Goal: Information Seeking & Learning: Learn about a topic

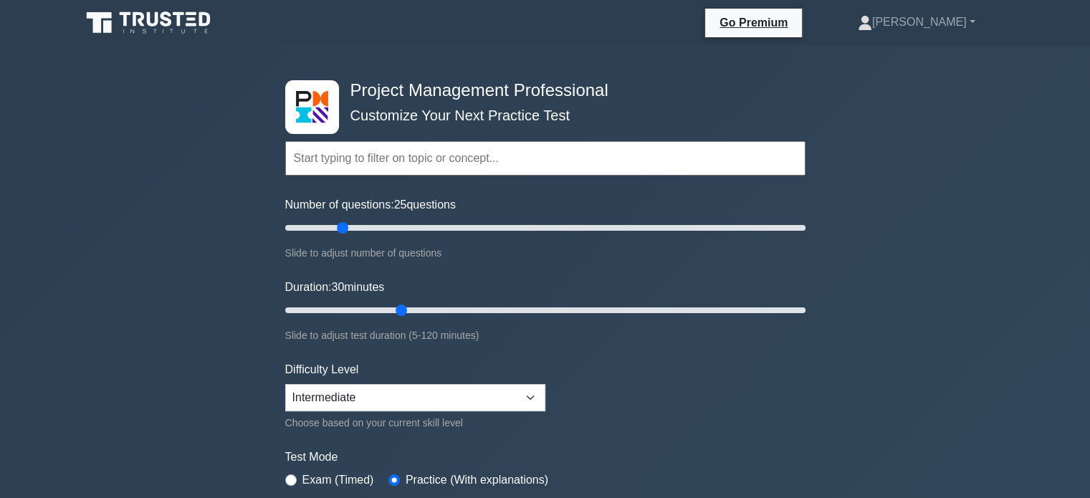
click at [370, 157] on input "text" at bounding box center [545, 158] width 520 height 34
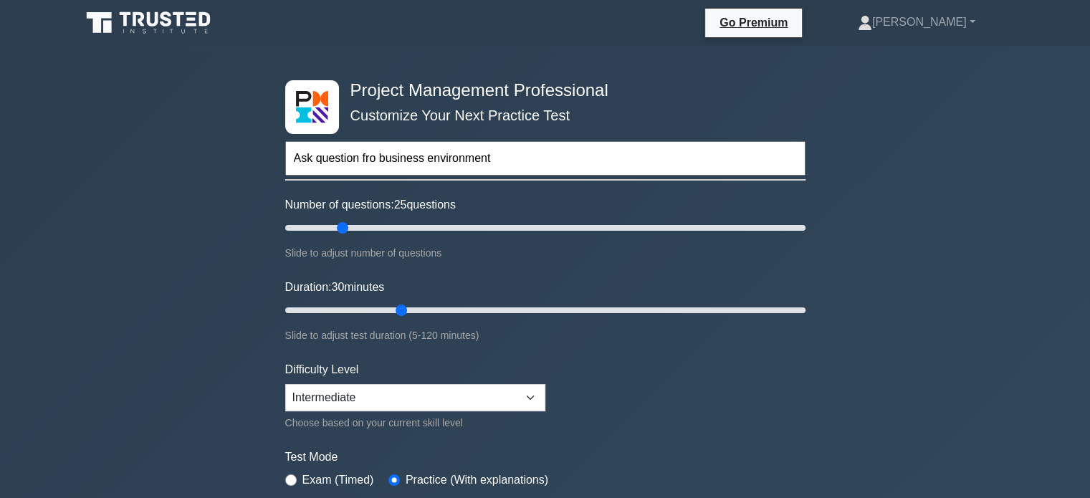
click at [376, 161] on input "Ask question fro business environment" at bounding box center [545, 158] width 520 height 34
type input "Ask question from business environment"
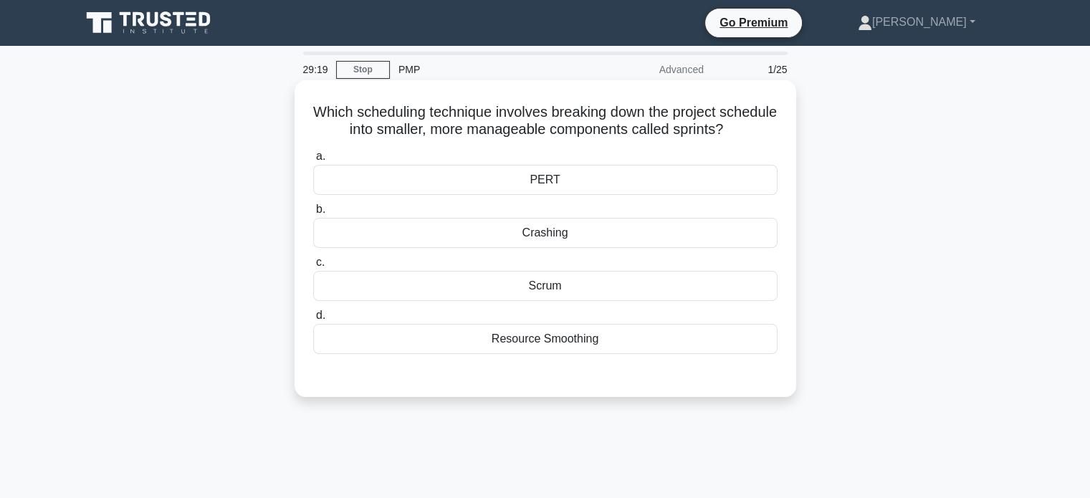
click at [537, 288] on div "Scrum" at bounding box center [545, 286] width 464 height 30
click at [313, 267] on input "c. Scrum" at bounding box center [313, 262] width 0 height 9
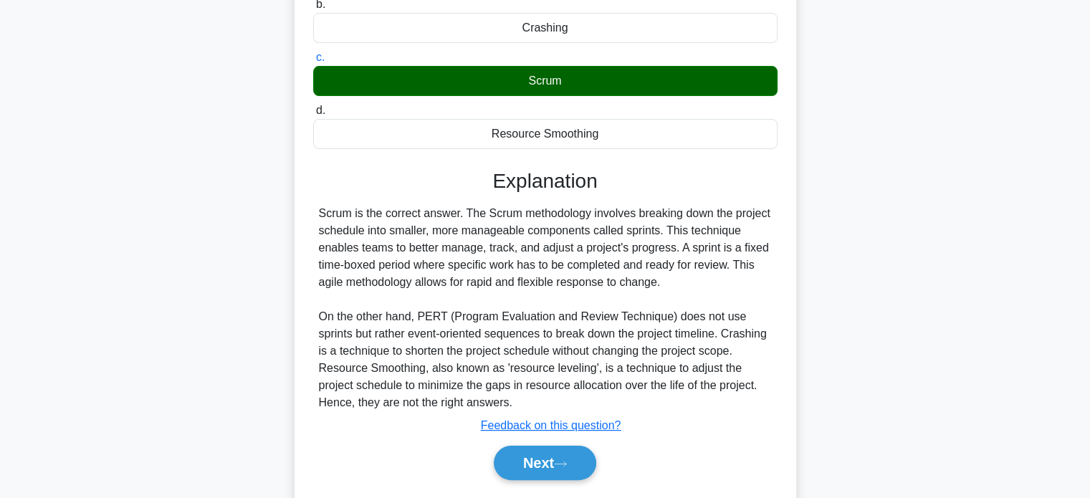
scroll to position [215, 0]
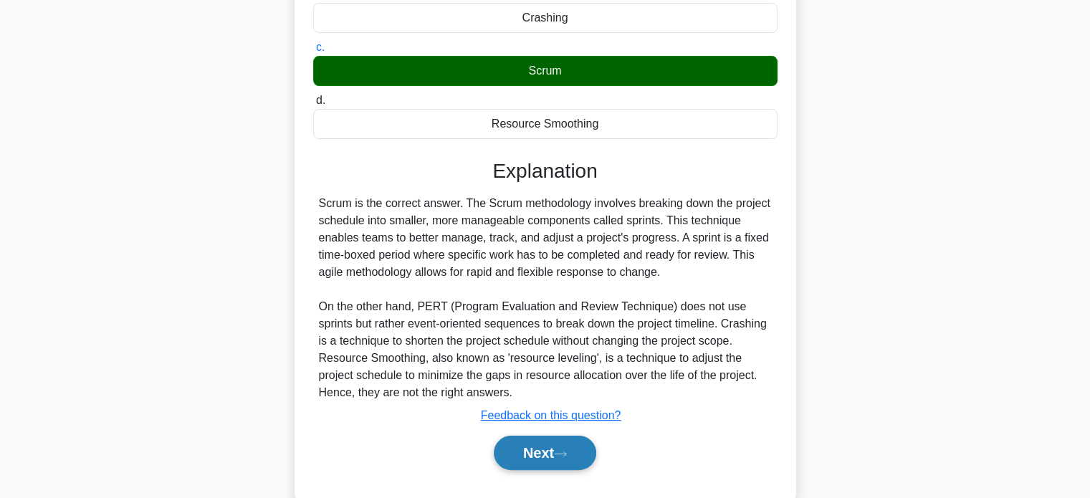
click at [527, 459] on button "Next" at bounding box center [545, 453] width 102 height 34
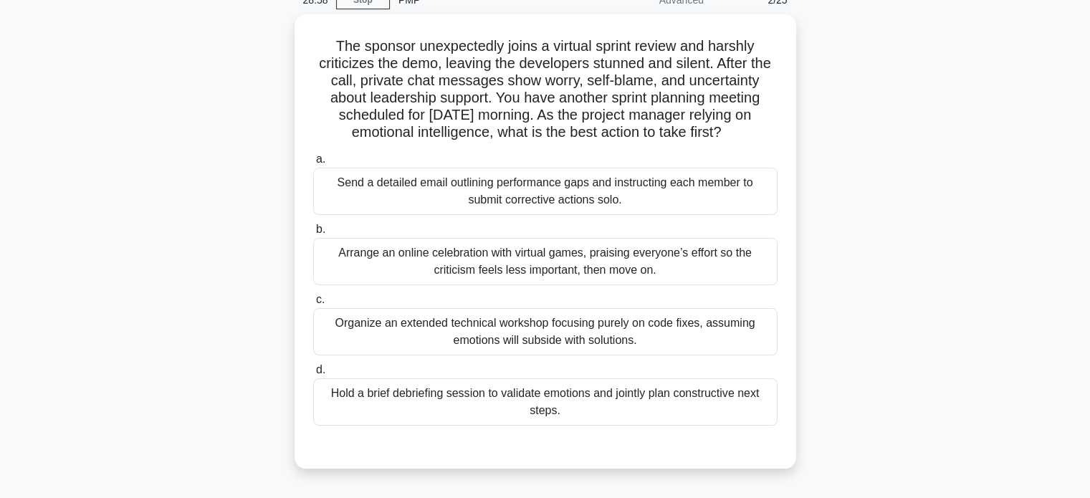
scroll to position [54, 0]
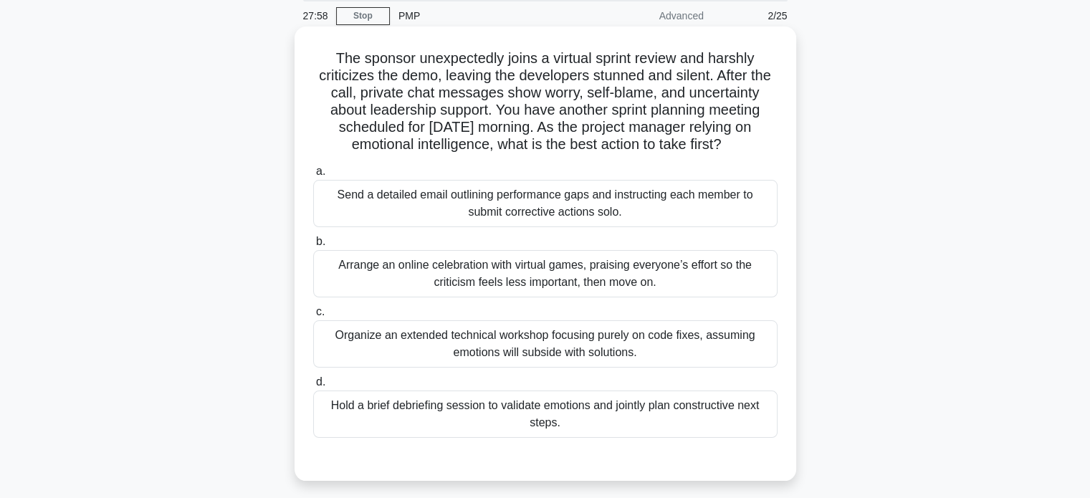
click at [530, 343] on div "Organize an extended technical workshop focusing purely on code fixes, assuming…" at bounding box center [545, 343] width 464 height 47
click at [313, 317] on input "c. Organize an extended technical workshop focusing purely on code fixes, assum…" at bounding box center [313, 311] width 0 height 9
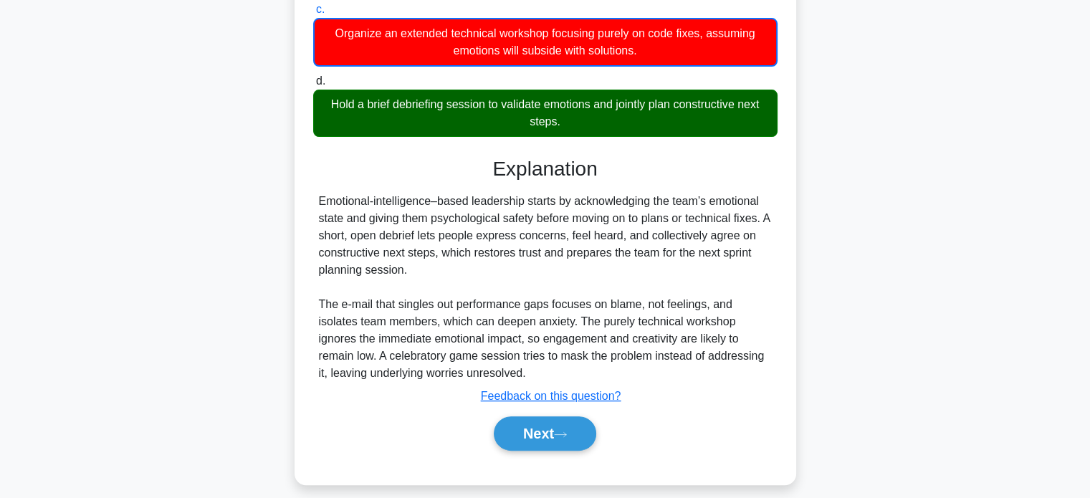
scroll to position [368, 0]
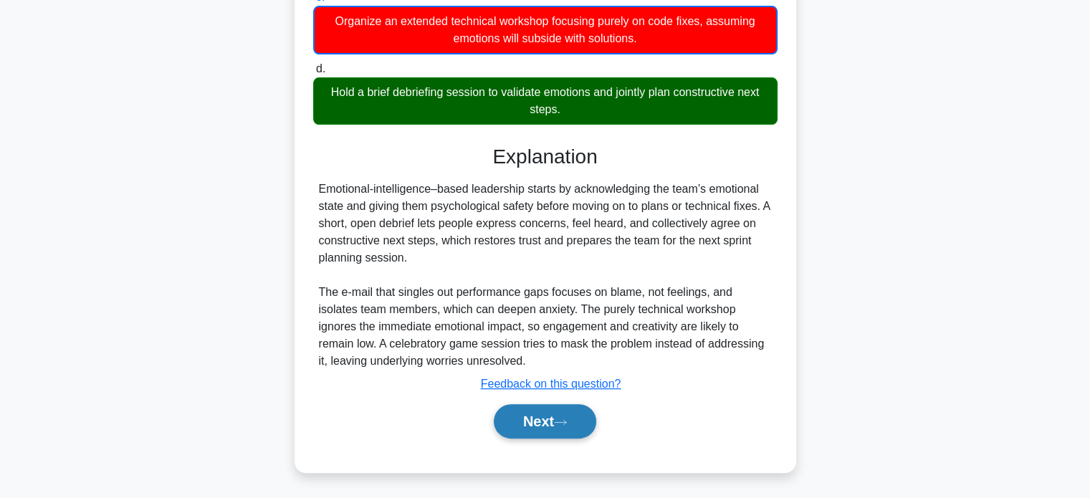
click at [542, 416] on button "Next" at bounding box center [545, 421] width 102 height 34
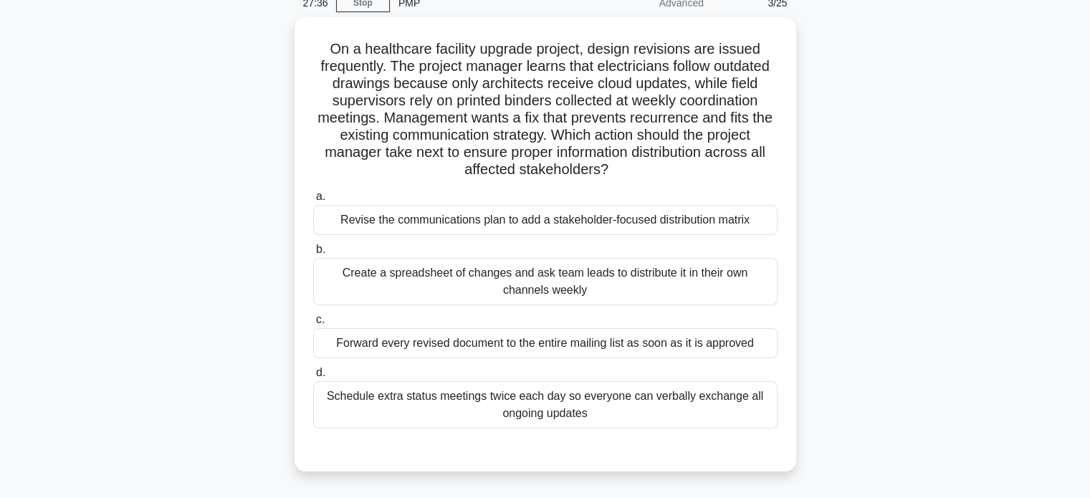
scroll to position [64, 0]
click at [473, 279] on div "Create a spreadsheet of changes and ask team leads to distribute it in their ow…" at bounding box center [545, 280] width 464 height 47
click at [313, 254] on input "b. Create a spreadsheet of changes and ask team leads to distribute it in their…" at bounding box center [313, 248] width 0 height 9
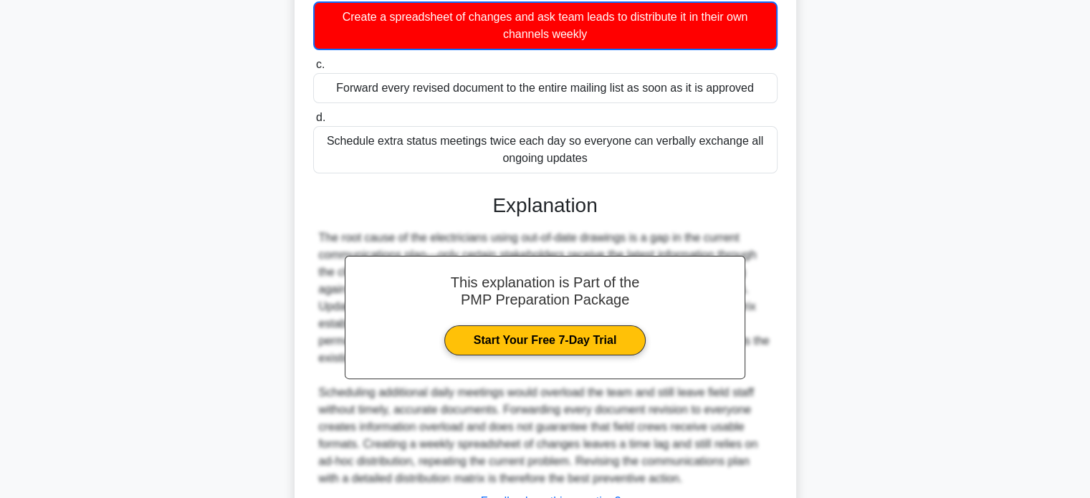
scroll to position [437, 0]
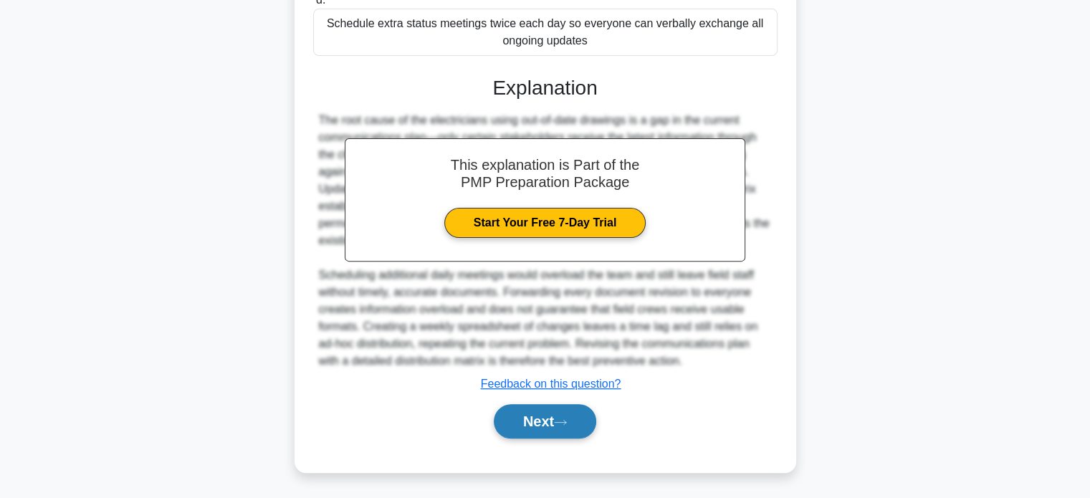
click at [533, 429] on button "Next" at bounding box center [545, 421] width 102 height 34
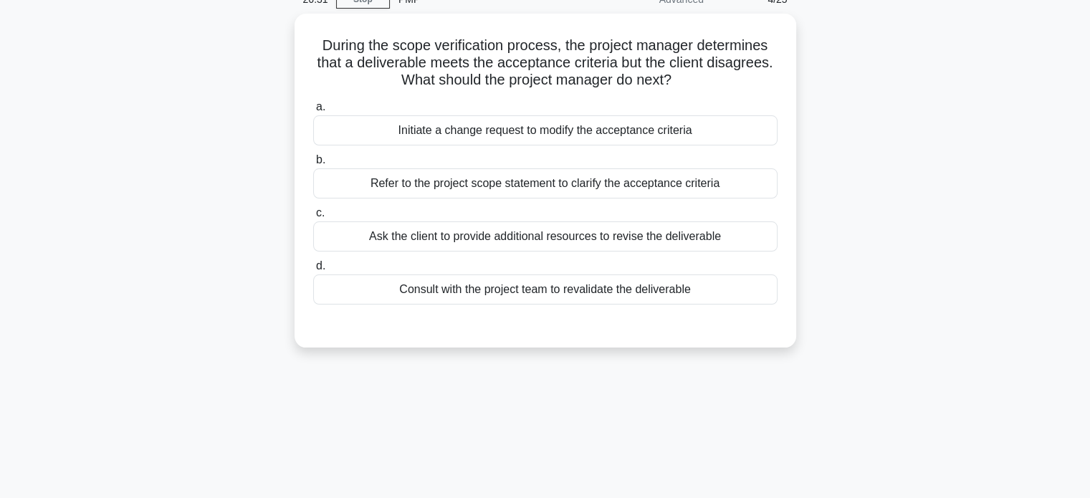
scroll to position [54, 0]
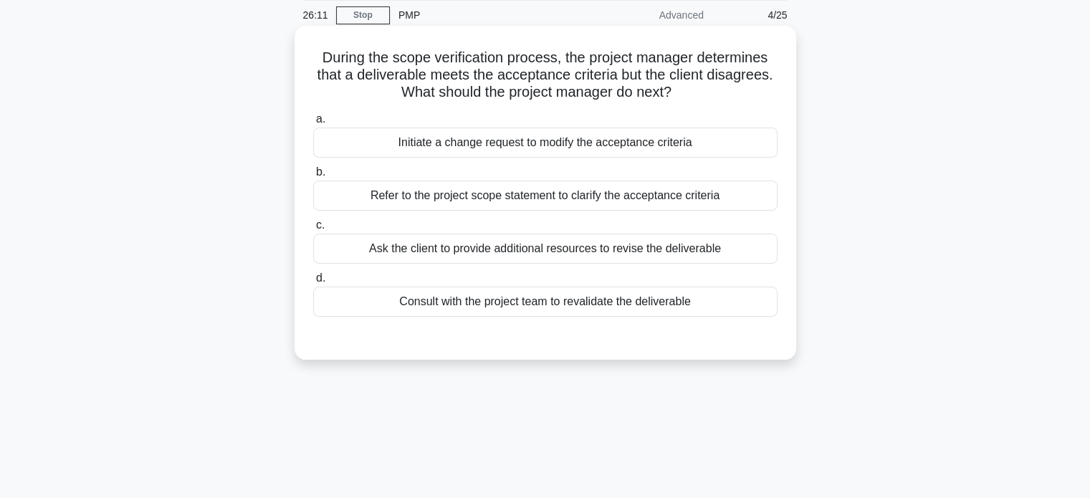
click at [476, 203] on div "Refer to the project scope statement to clarify the acceptance criteria" at bounding box center [545, 196] width 464 height 30
click at [313, 177] on input "b. Refer to the project scope statement to clarify the acceptance criteria" at bounding box center [313, 172] width 0 height 9
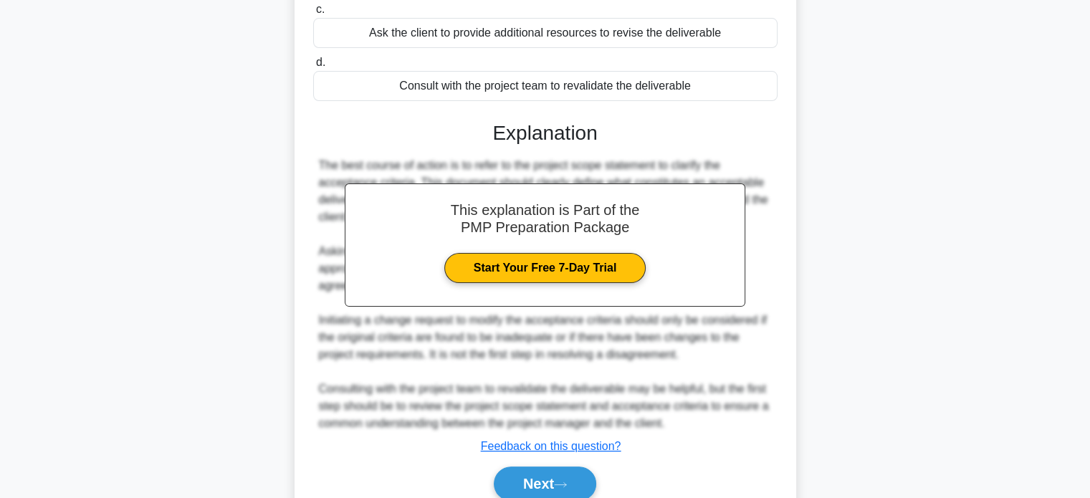
scroll to position [332, 0]
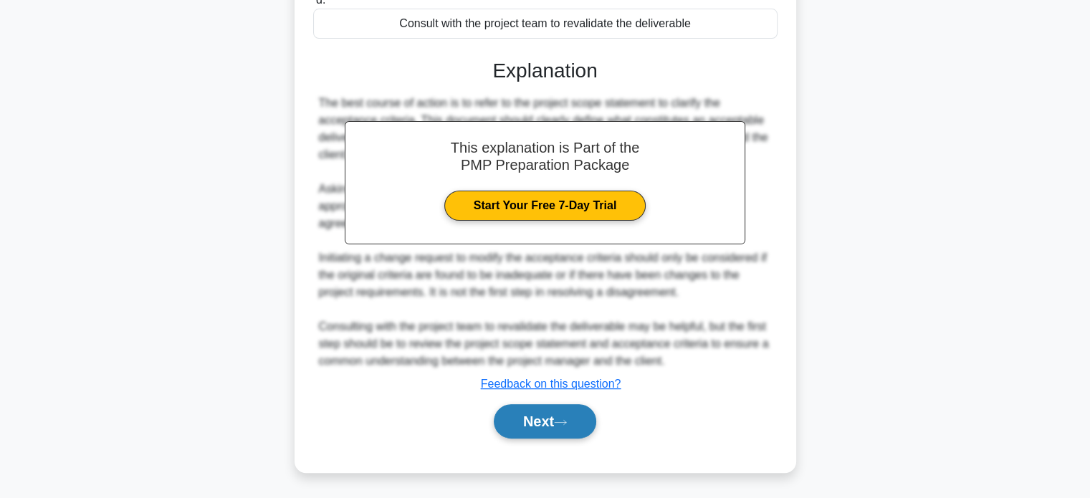
click at [537, 416] on button "Next" at bounding box center [545, 421] width 102 height 34
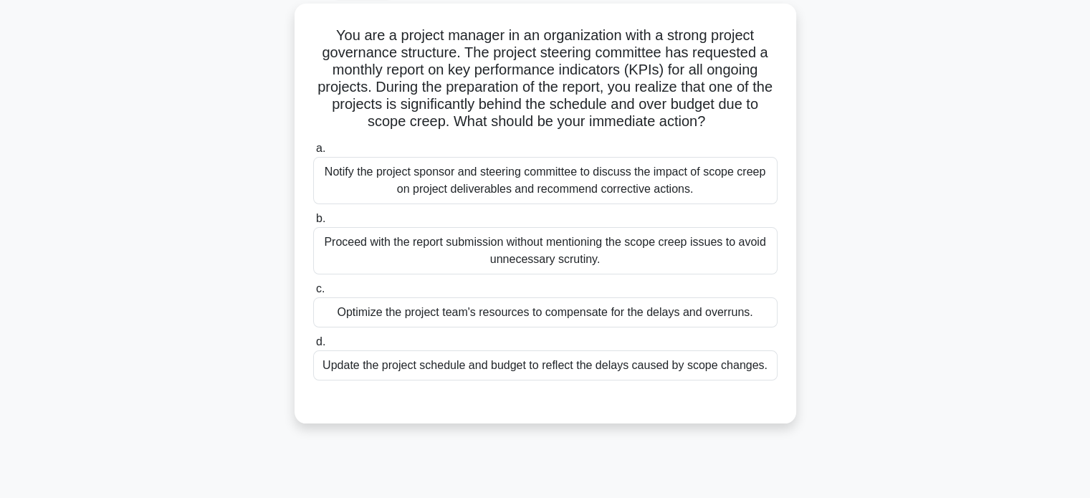
scroll to position [76, 0]
click at [498, 168] on div "Notify the project sponsor and steering committee to discuss the impact of scop…" at bounding box center [545, 181] width 464 height 47
click at [313, 154] on input "a. Notify the project sponsor and steering committee to discuss the impact of s…" at bounding box center [313, 149] width 0 height 9
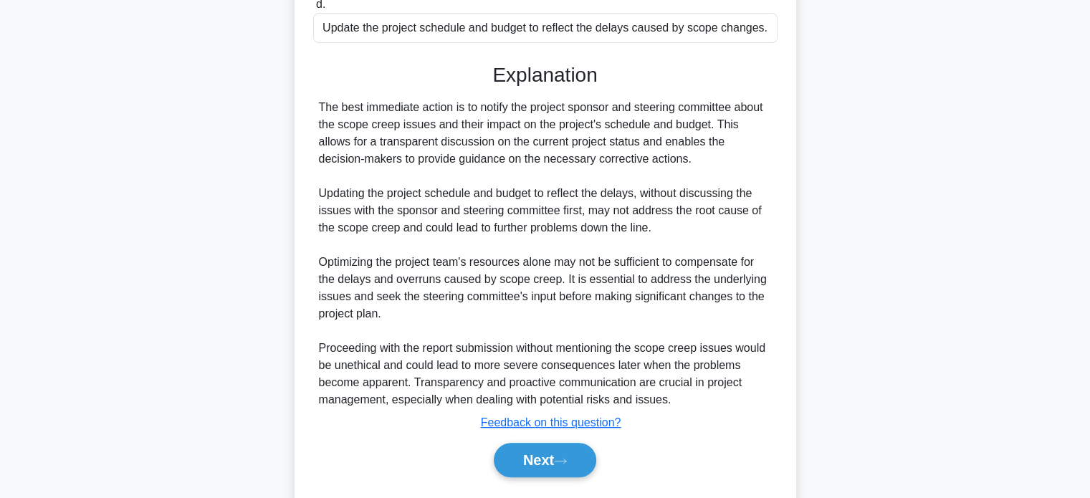
scroll to position [431, 0]
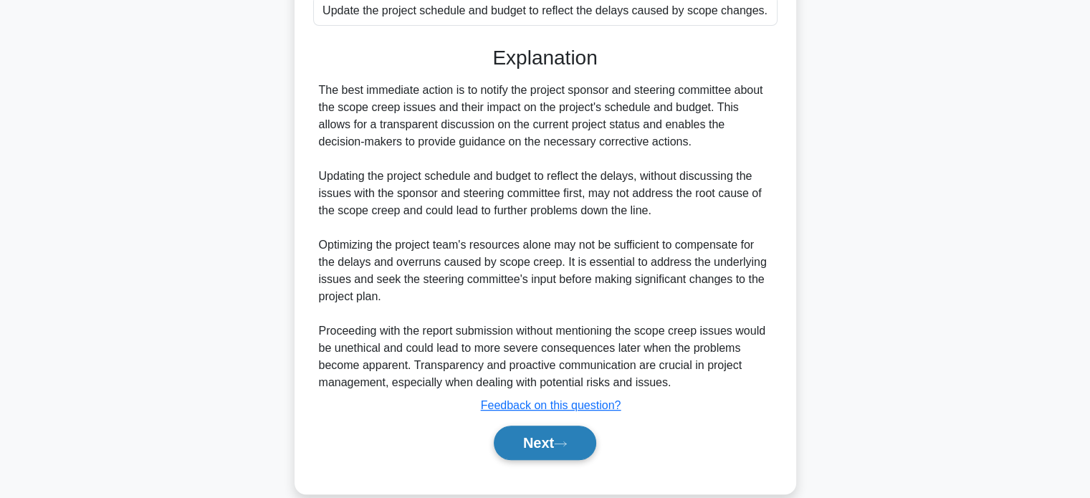
click at [542, 441] on button "Next" at bounding box center [545, 443] width 102 height 34
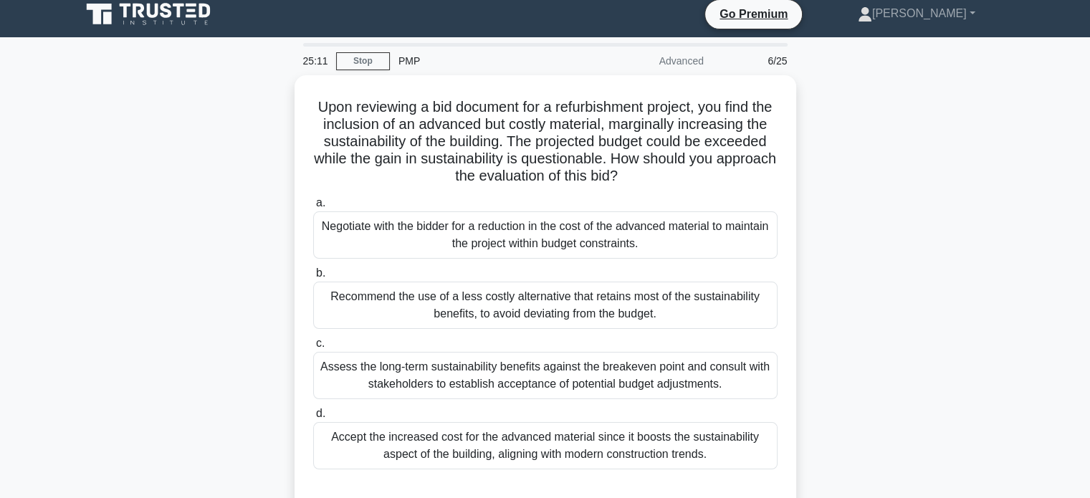
scroll to position [6, 0]
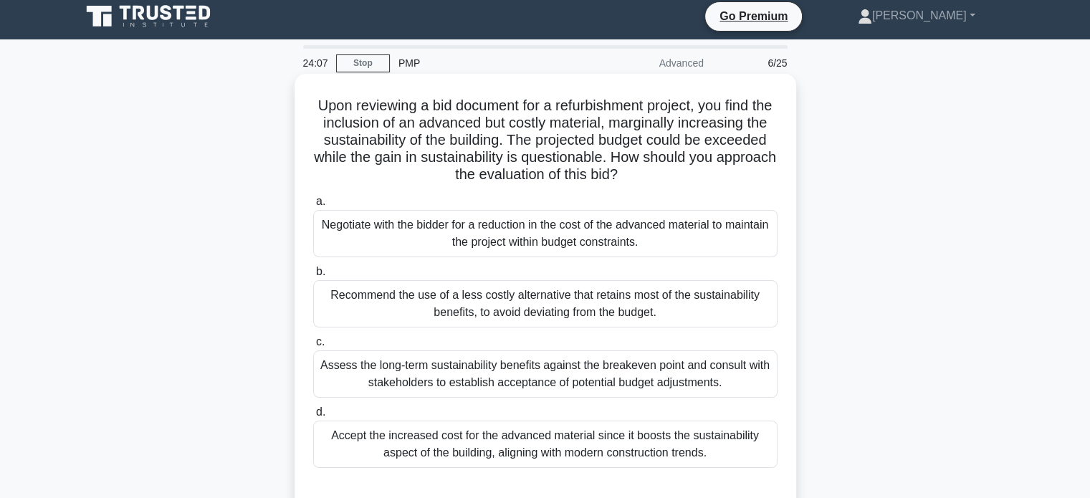
click at [516, 369] on div "Assess the long-term sustainability benefits against the breakeven point and co…" at bounding box center [545, 373] width 464 height 47
click at [313, 347] on input "c. Assess the long-term sustainability benefits against the breakeven point and…" at bounding box center [313, 341] width 0 height 9
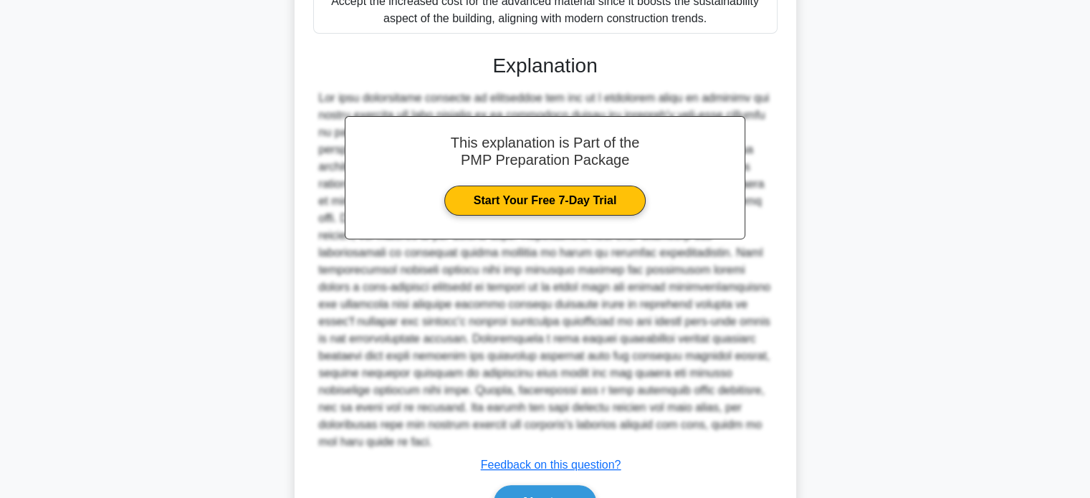
scroll to position [504, 0]
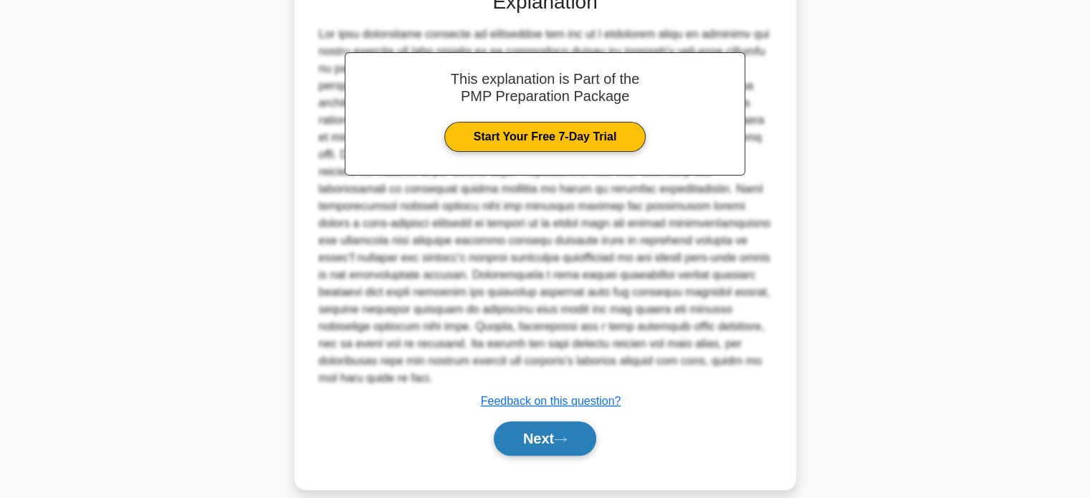
click at [523, 421] on button "Next" at bounding box center [545, 438] width 102 height 34
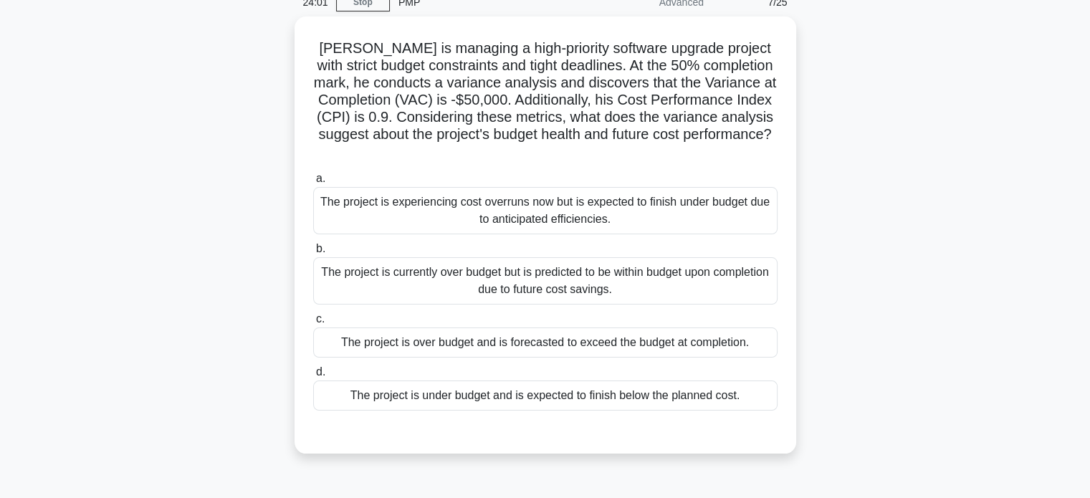
scroll to position [29, 0]
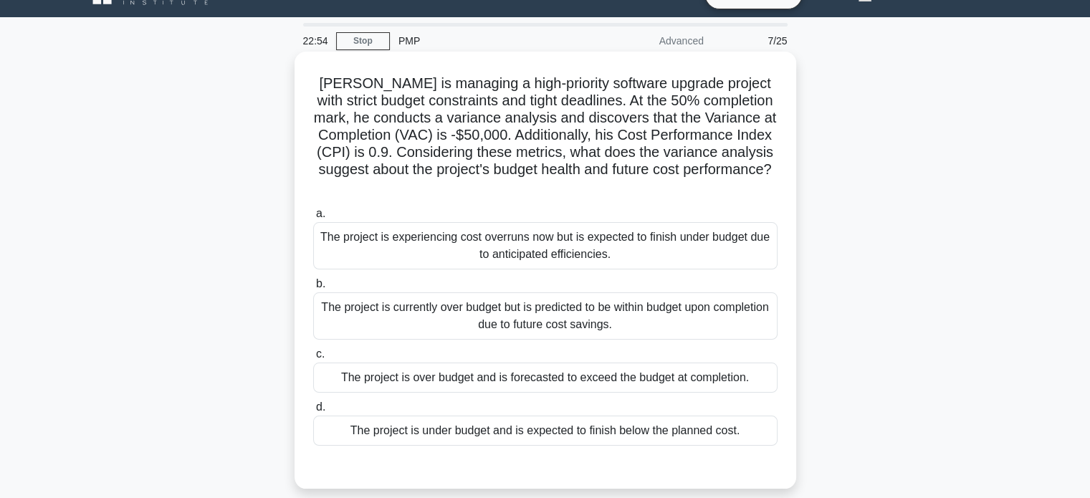
click at [499, 323] on div "The project is currently over budget but is predicted to be within budget upon …" at bounding box center [545, 315] width 464 height 47
click at [313, 289] on input "b. The project is currently over budget but is predicted to be within budget up…" at bounding box center [313, 283] width 0 height 9
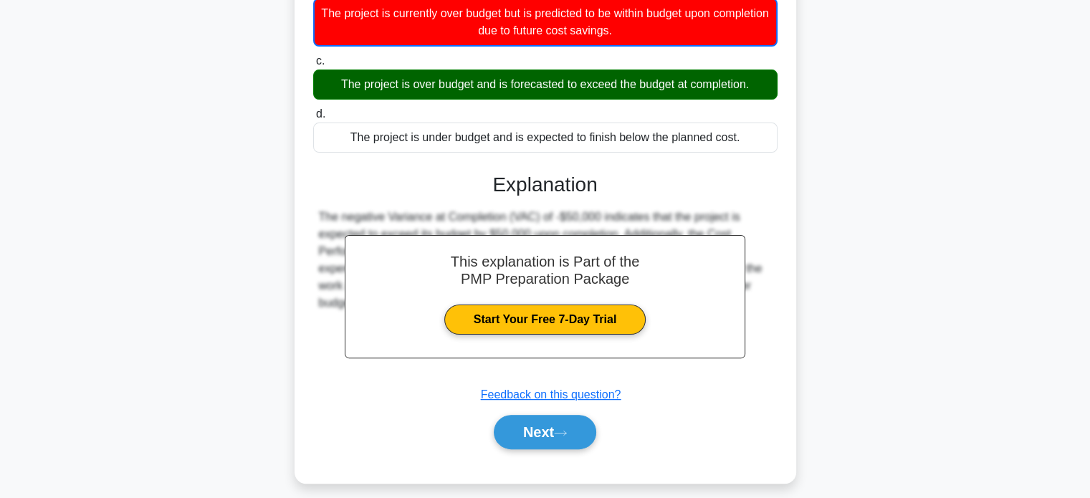
scroll to position [334, 0]
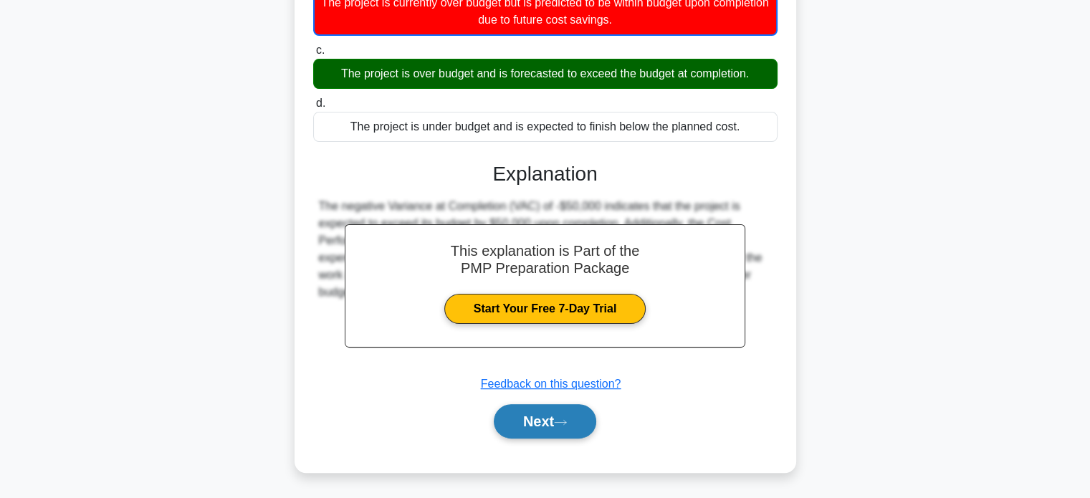
click at [521, 418] on button "Next" at bounding box center [545, 421] width 102 height 34
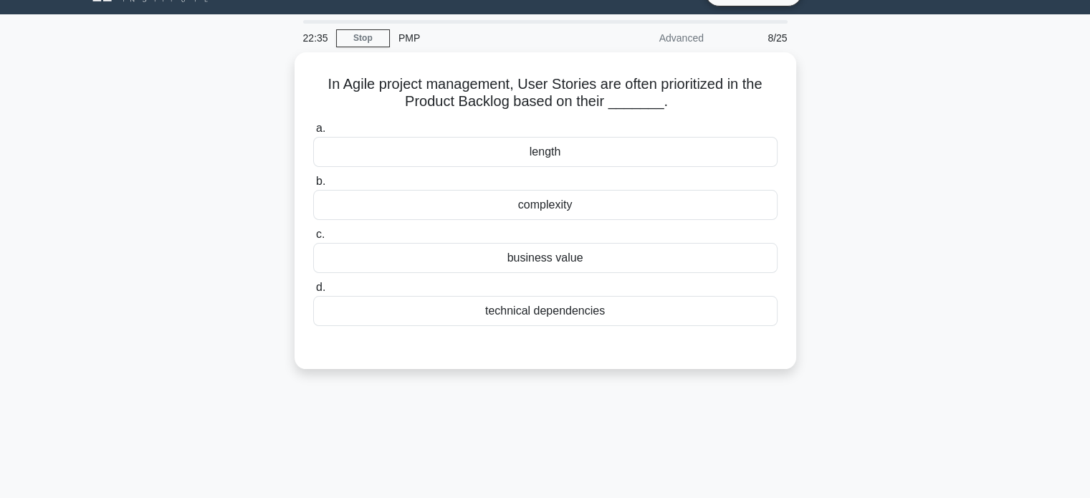
scroll to position [18, 0]
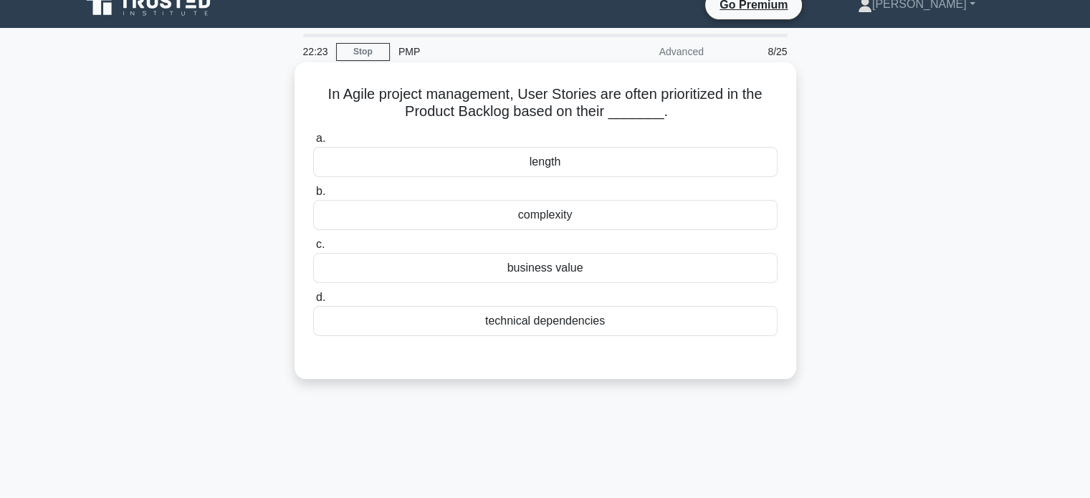
click at [545, 268] on div "business value" at bounding box center [545, 268] width 464 height 30
click at [313, 249] on input "c. business value" at bounding box center [313, 244] width 0 height 9
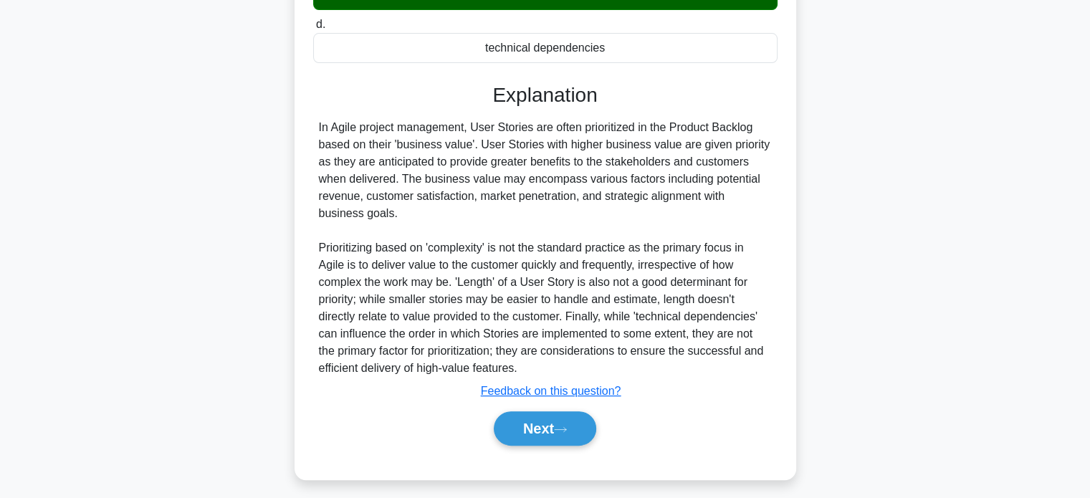
scroll to position [298, 0]
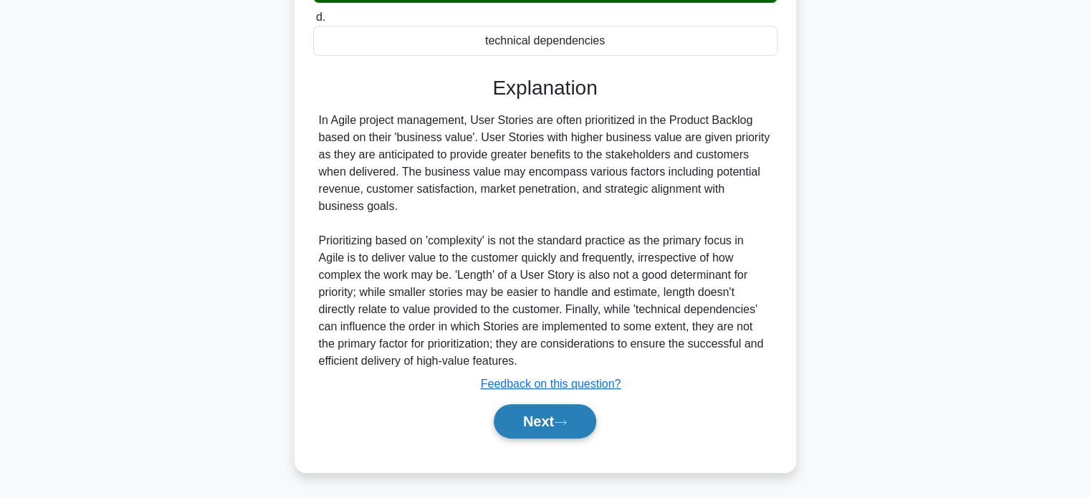
click at [525, 426] on button "Next" at bounding box center [545, 421] width 102 height 34
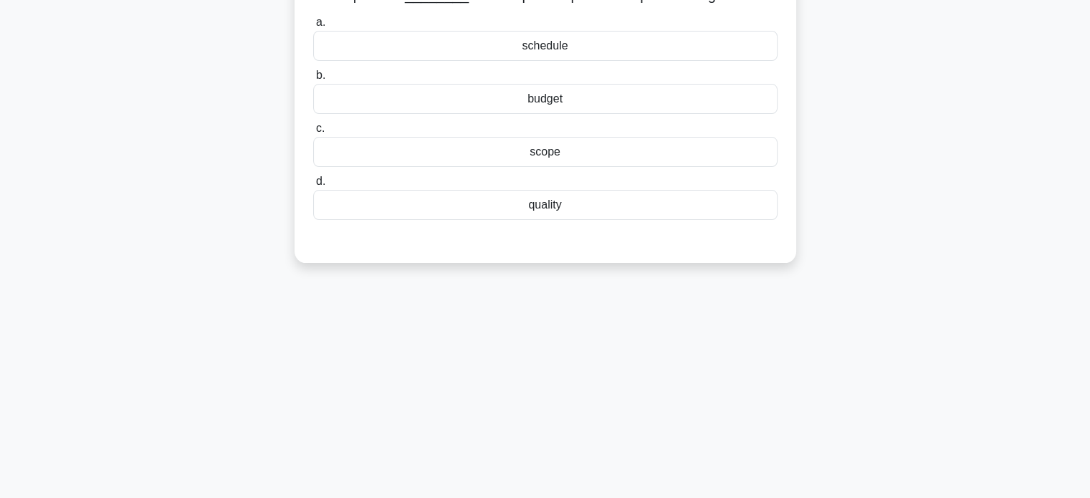
scroll to position [51, 0]
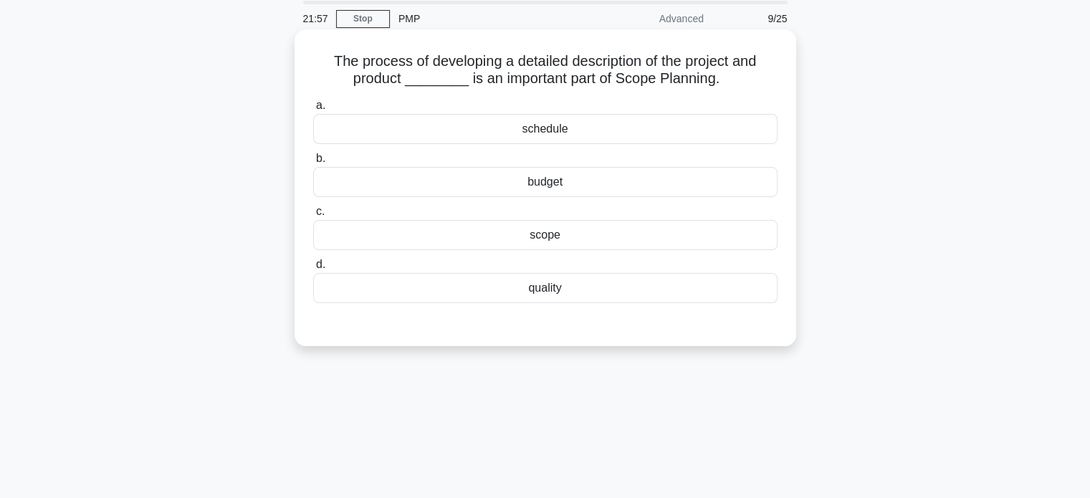
click at [536, 241] on div "scope" at bounding box center [545, 235] width 464 height 30
click at [313, 216] on input "c. scope" at bounding box center [313, 211] width 0 height 9
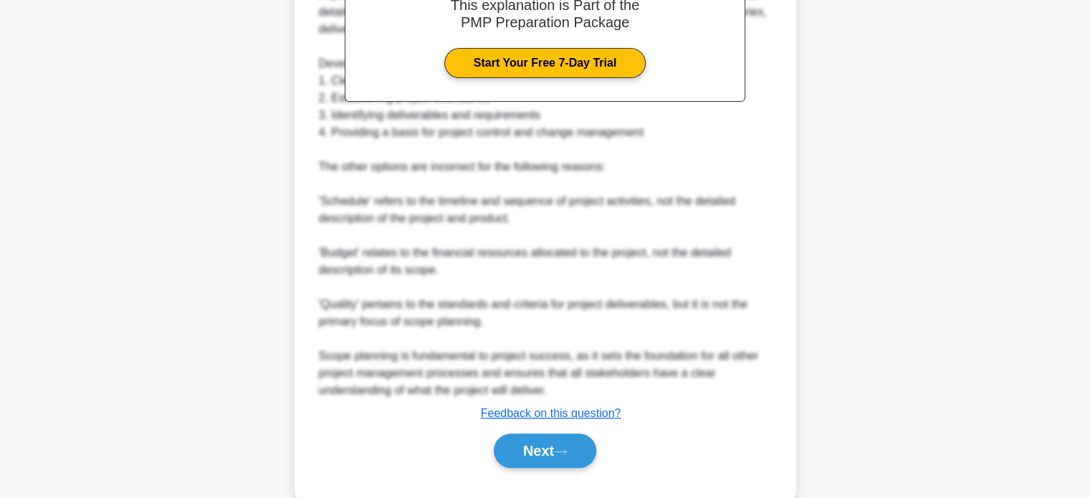
scroll to position [487, 0]
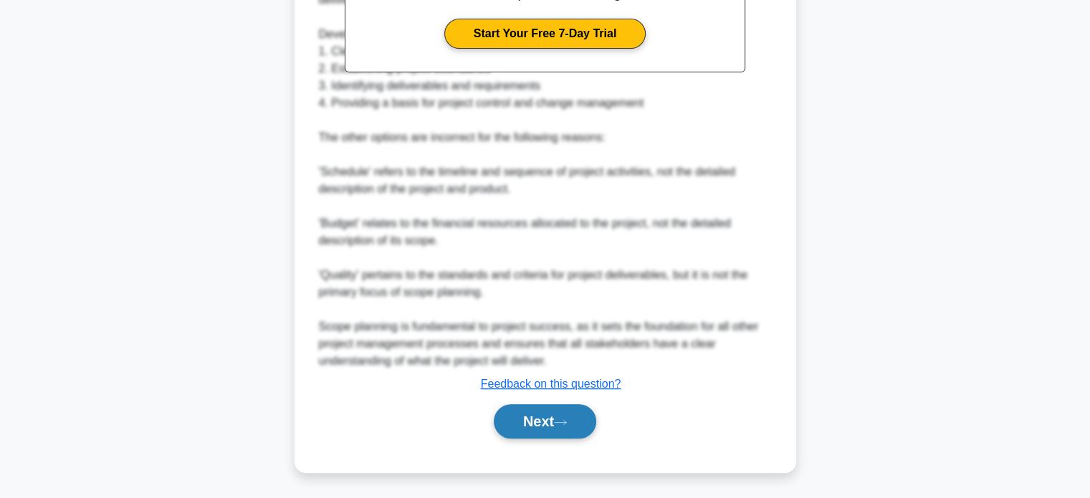
click at [539, 421] on button "Next" at bounding box center [545, 421] width 102 height 34
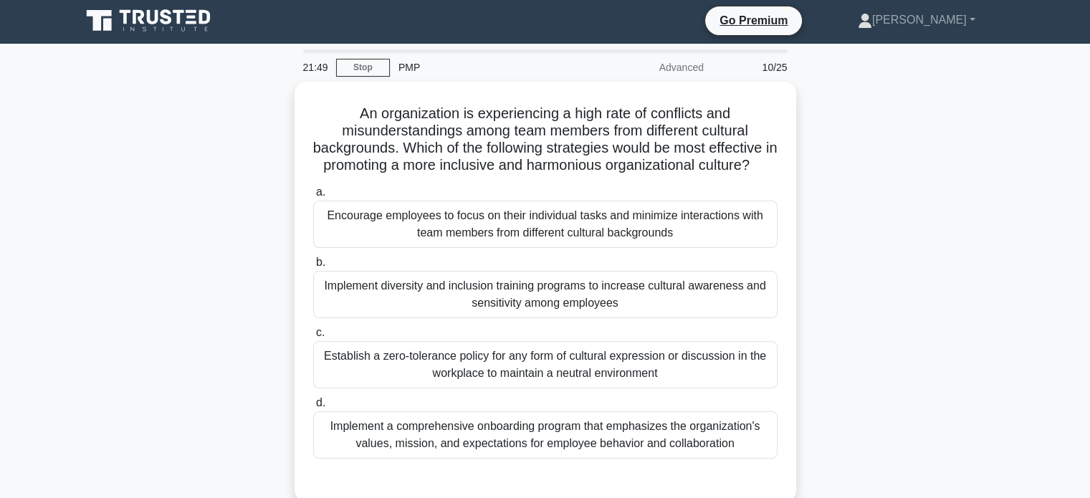
scroll to position [3, 0]
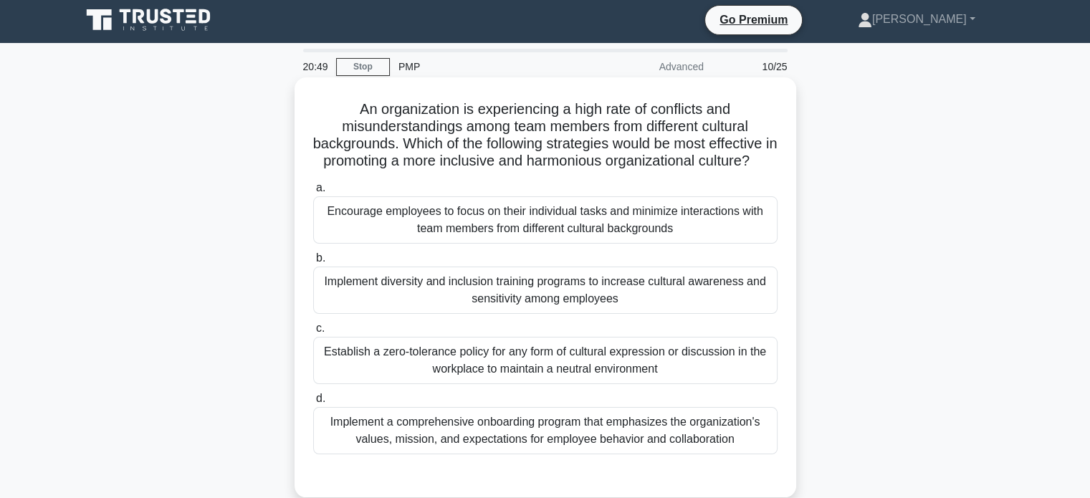
click at [527, 309] on div "Implement diversity and inclusion training programs to increase cultural awaren…" at bounding box center [545, 290] width 464 height 47
click at [648, 298] on div "Implement diversity and inclusion training programs to increase cultural awaren…" at bounding box center [545, 290] width 464 height 47
click at [313, 263] on input "b. Implement diversity and inclusion training programs to increase cultural awa…" at bounding box center [313, 258] width 0 height 9
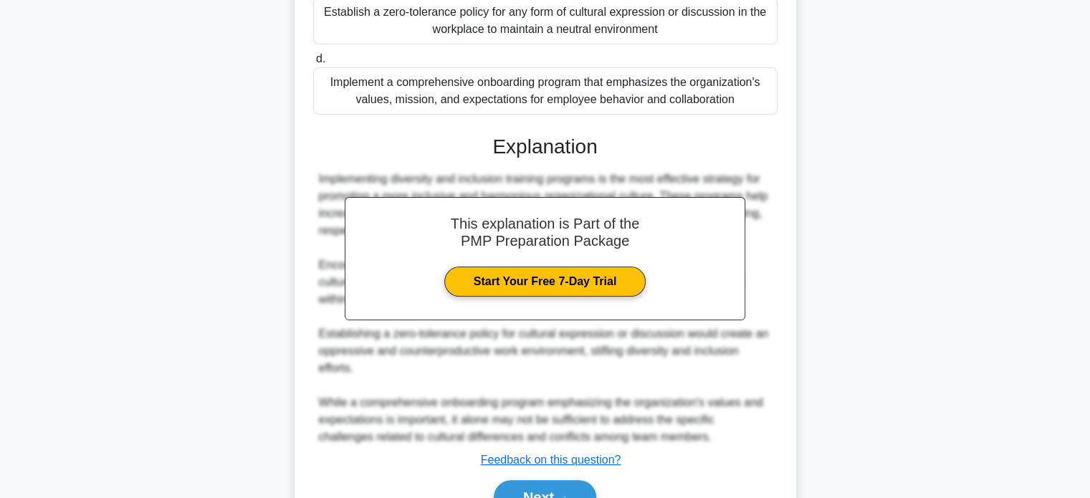
scroll to position [436, 0]
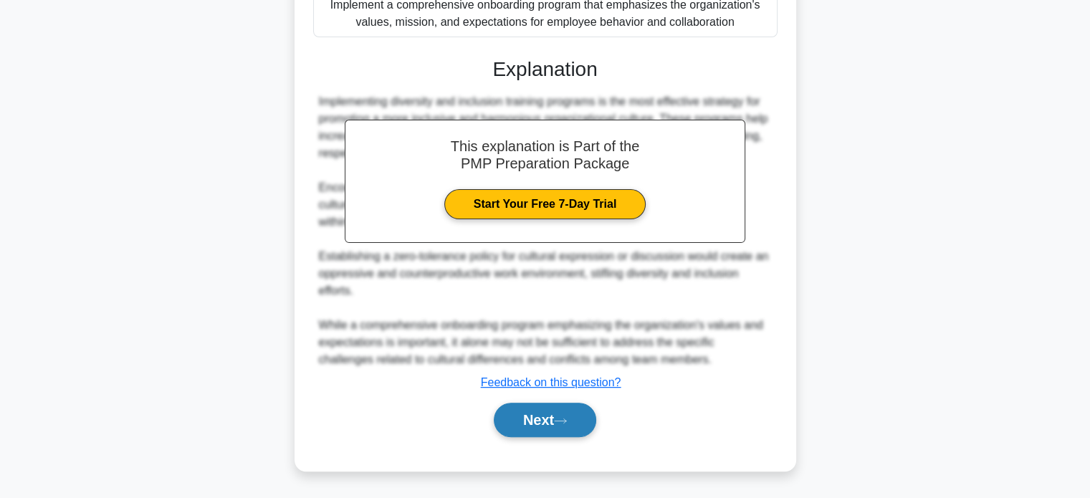
click at [530, 416] on button "Next" at bounding box center [545, 420] width 102 height 34
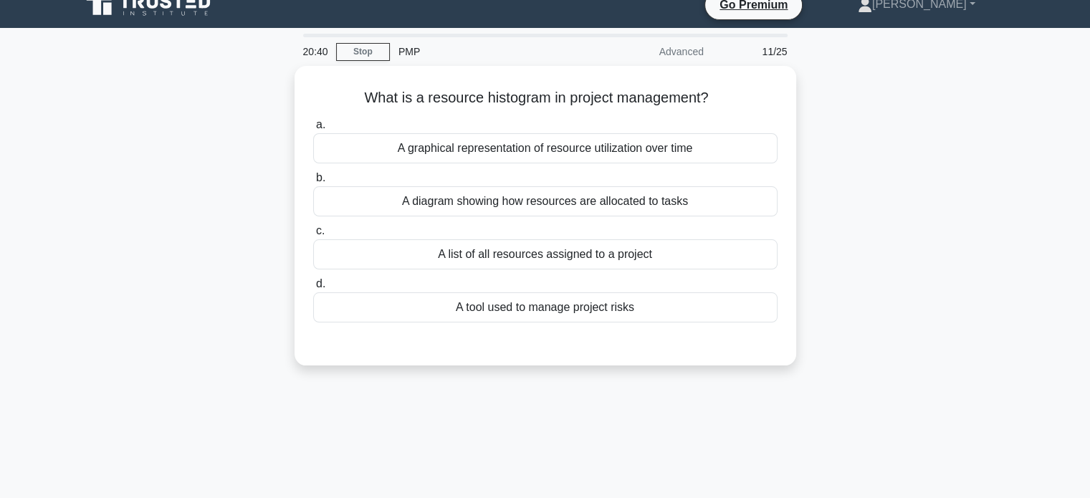
scroll to position [0, 0]
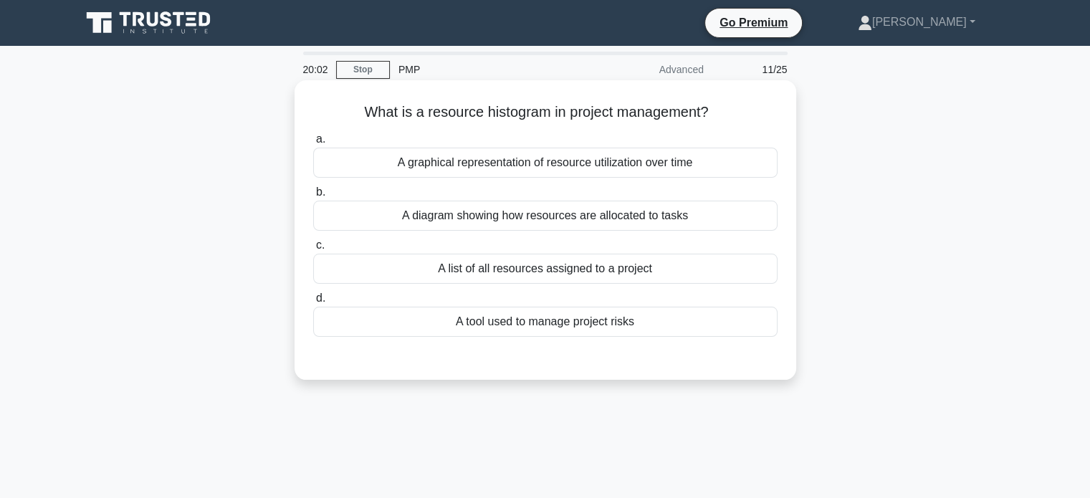
click at [543, 274] on div "A list of all resources assigned to a project" at bounding box center [545, 269] width 464 height 30
click at [313, 250] on input "c. A list of all resources assigned to a project" at bounding box center [313, 245] width 0 height 9
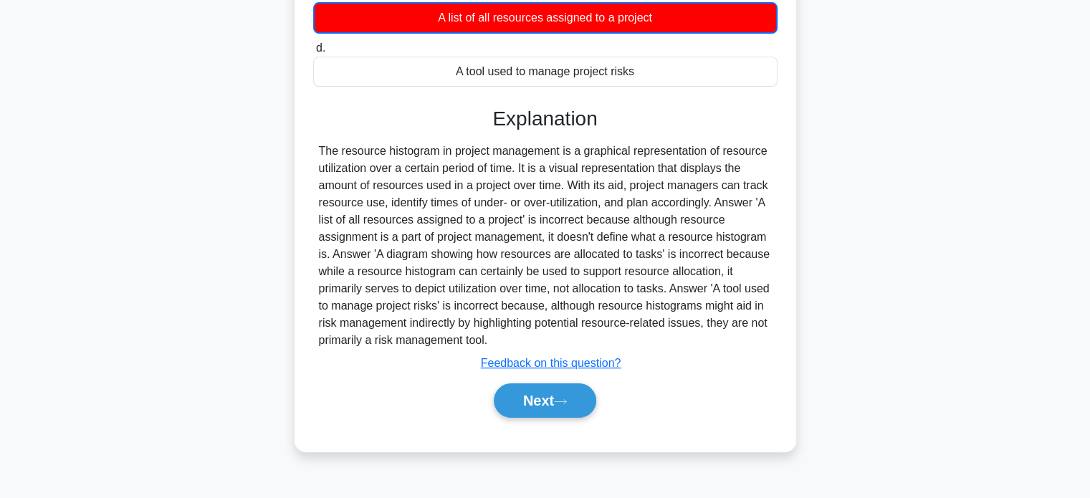
scroll to position [261, 0]
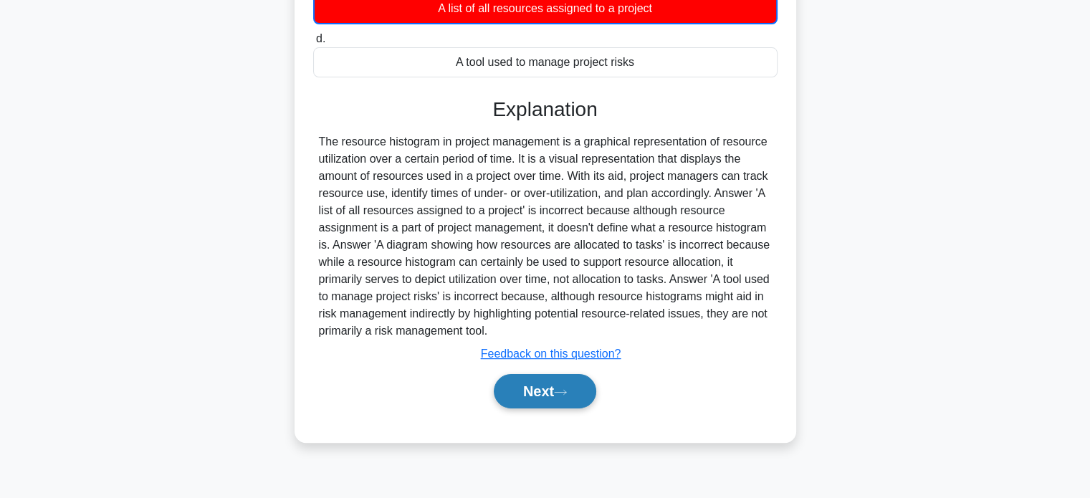
click at [531, 397] on button "Next" at bounding box center [545, 391] width 102 height 34
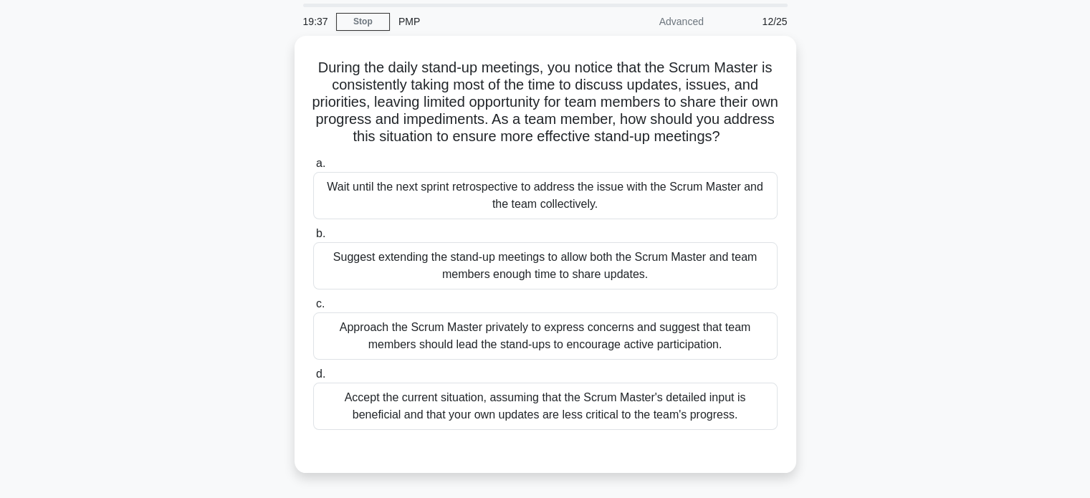
scroll to position [43, 0]
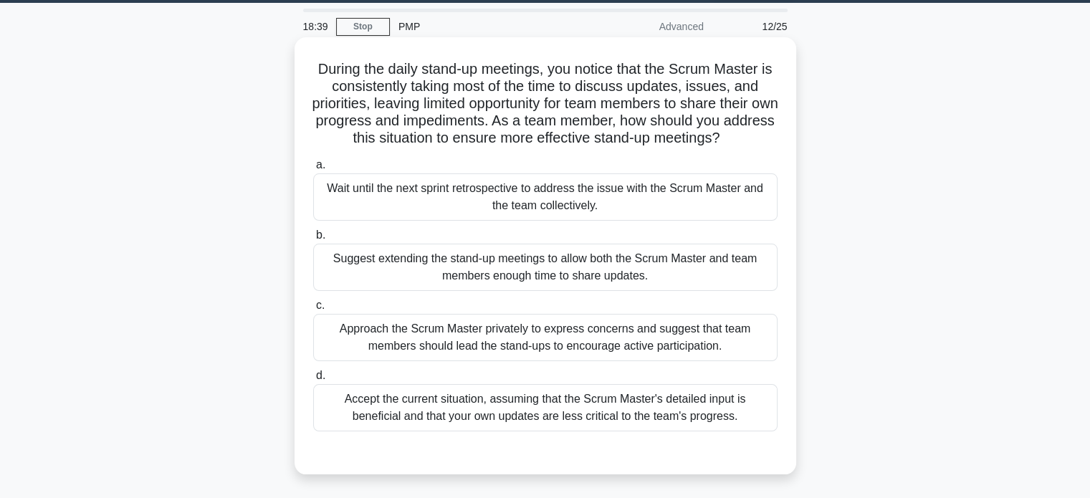
click at [533, 401] on div "Accept the current situation, assuming that the Scrum Master's detailed input i…" at bounding box center [545, 407] width 464 height 47
click at [313, 380] on input "d. Accept the current situation, assuming that the Scrum Master's detailed inpu…" at bounding box center [313, 375] width 0 height 9
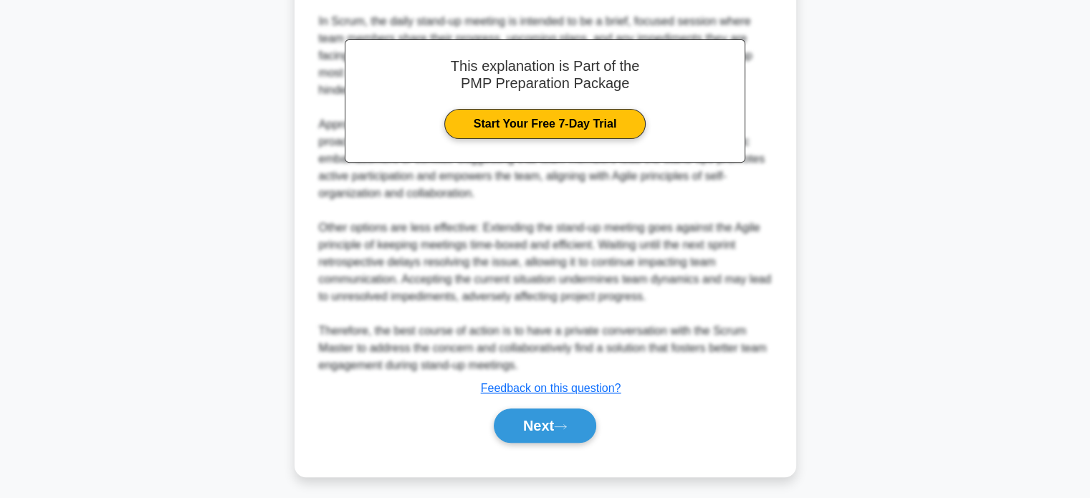
scroll to position [523, 0]
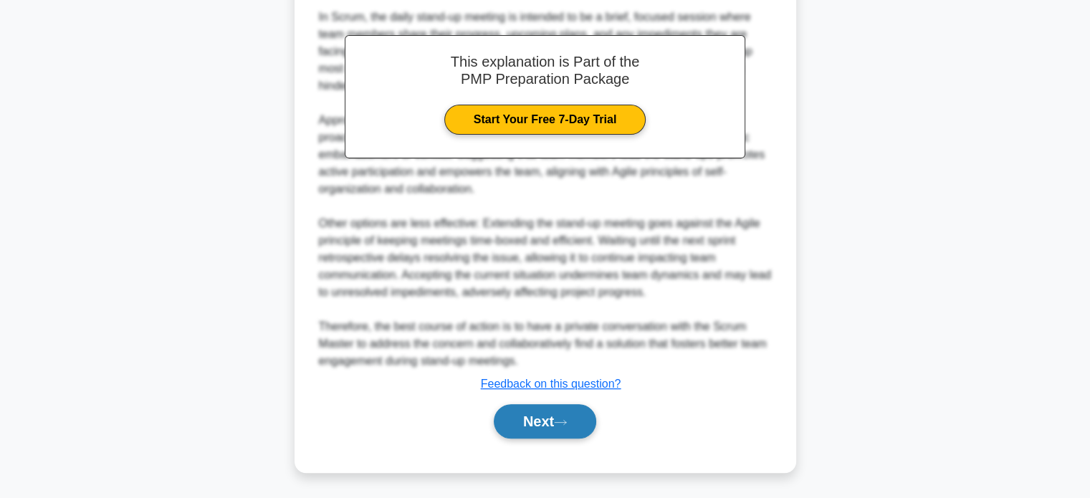
click at [532, 412] on button "Next" at bounding box center [545, 421] width 102 height 34
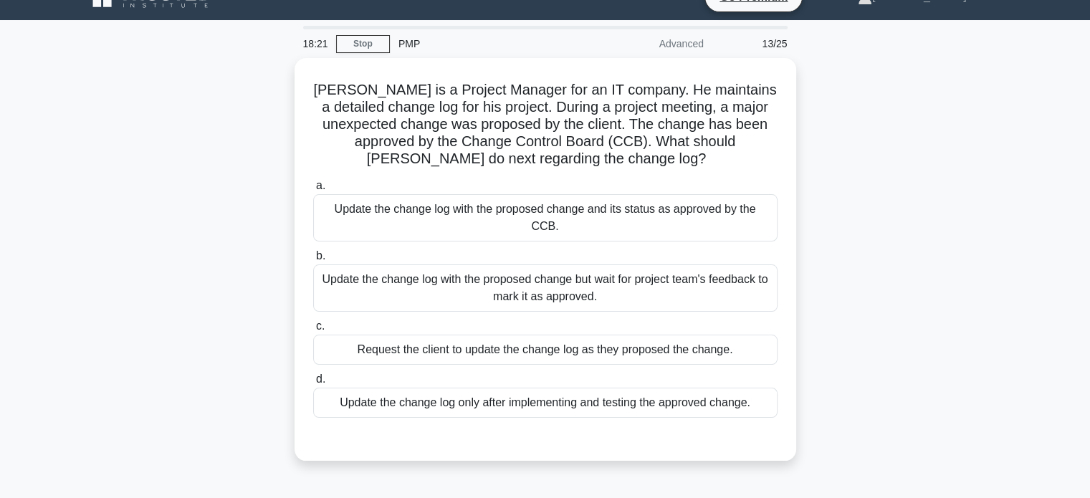
scroll to position [16, 0]
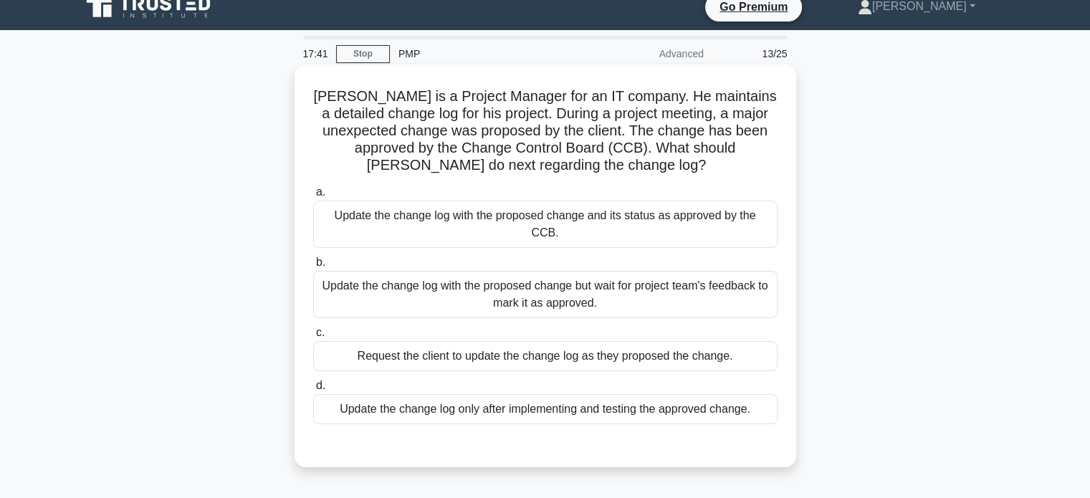
click at [459, 219] on div "Update the change log with the proposed change and its status as approved by th…" at bounding box center [545, 224] width 464 height 47
click at [313, 197] on input "a. Update the change log with the proposed change and its status as approved by…" at bounding box center [313, 192] width 0 height 9
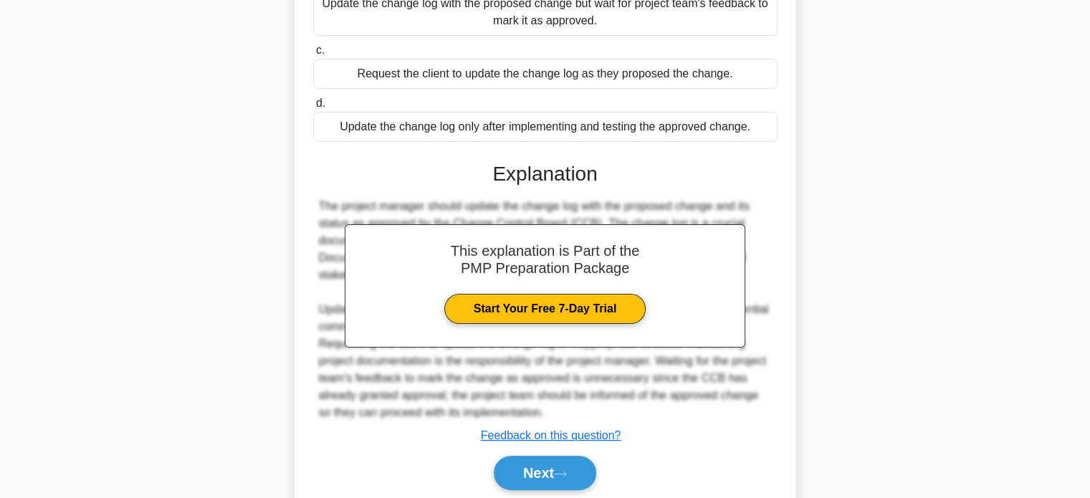
scroll to position [350, 0]
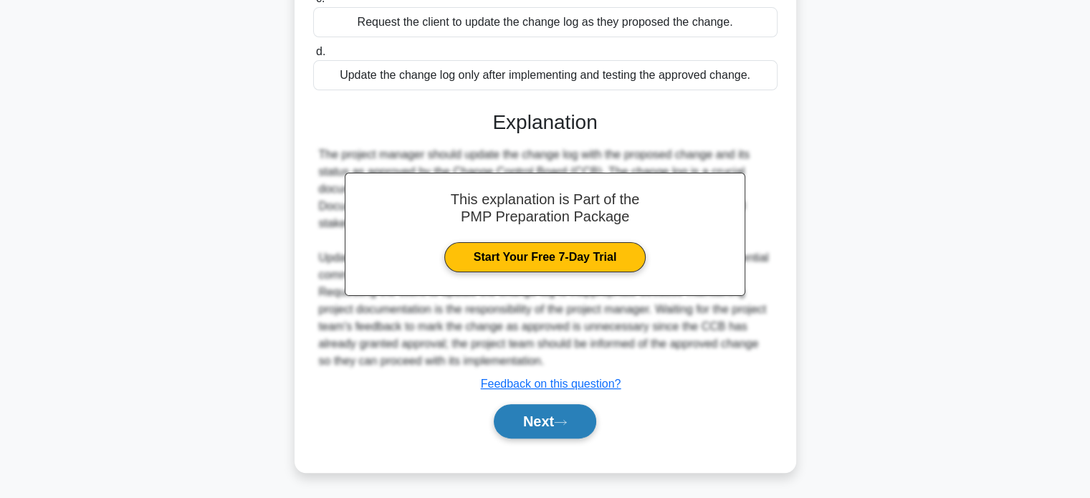
click at [525, 427] on button "Next" at bounding box center [545, 421] width 102 height 34
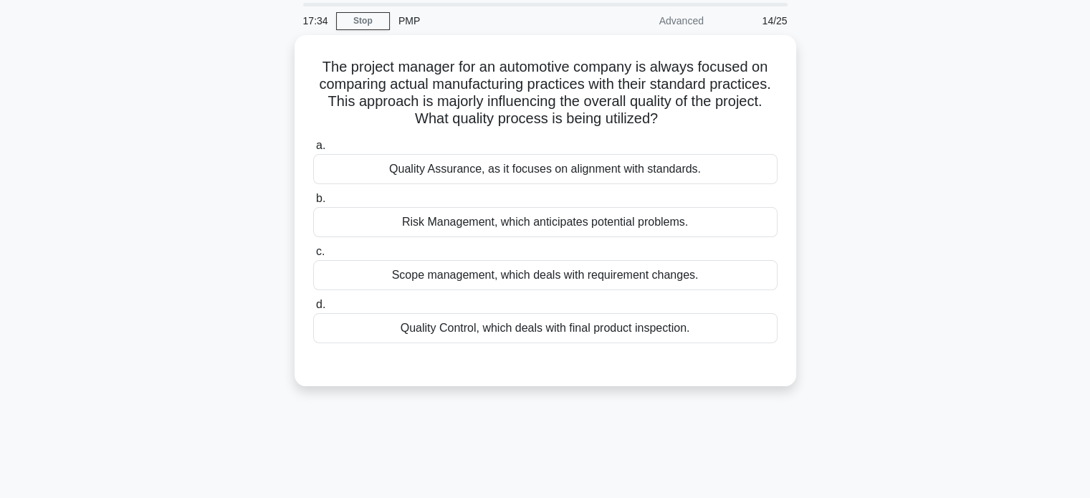
scroll to position [48, 0]
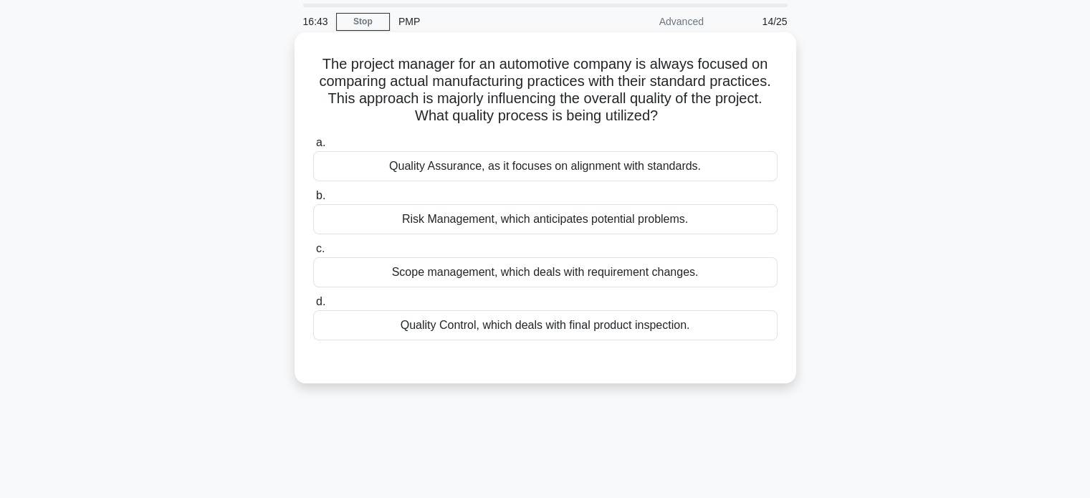
click at [530, 332] on div "Quality Control, which deals with final product inspection." at bounding box center [545, 325] width 464 height 30
click at [313, 307] on input "d. Quality Control, which deals with final product inspection." at bounding box center [313, 301] width 0 height 9
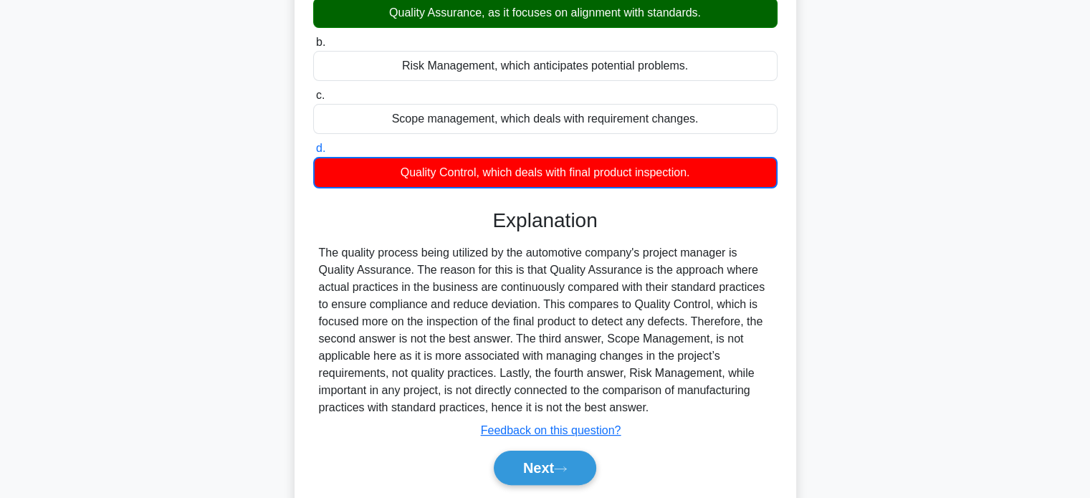
scroll to position [276, 0]
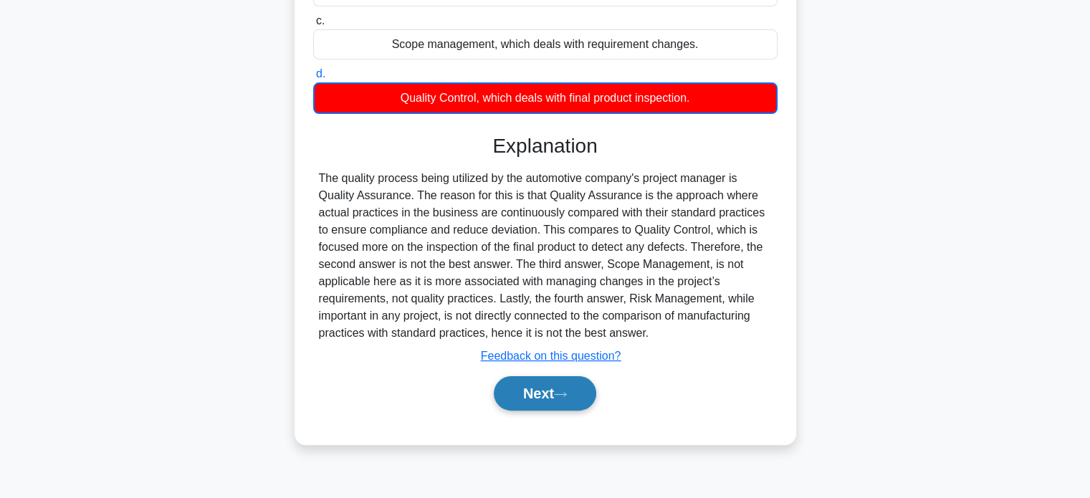
click at [518, 395] on button "Next" at bounding box center [545, 393] width 102 height 34
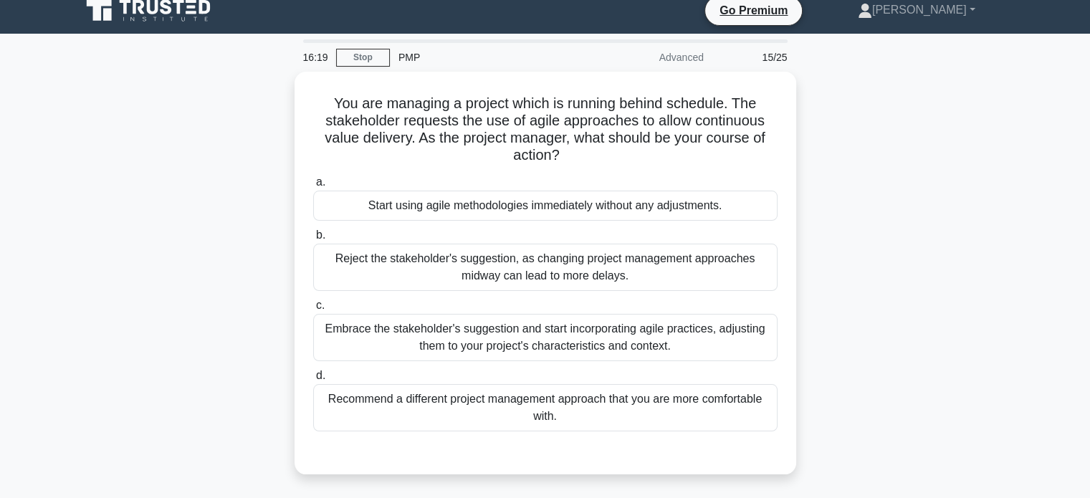
scroll to position [9, 0]
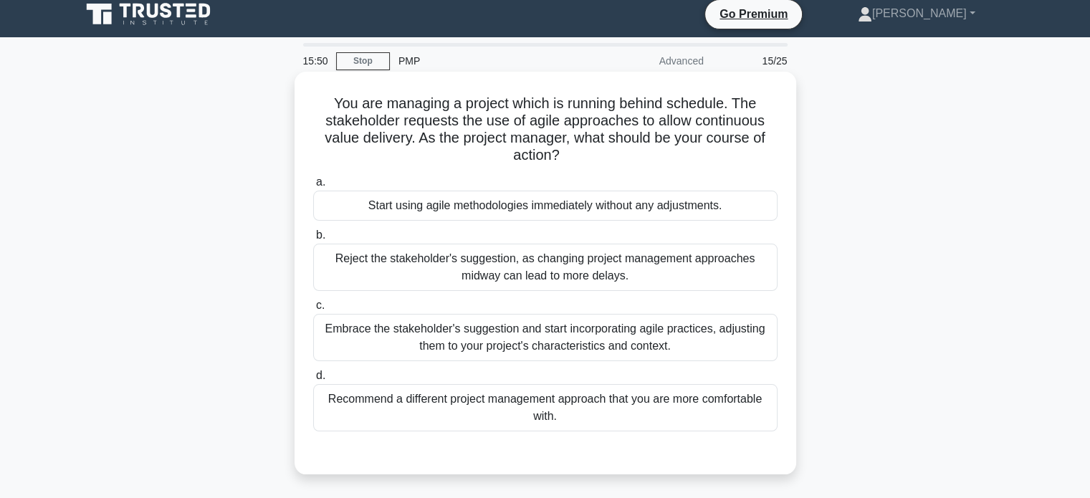
click at [464, 349] on div "Embrace the stakeholder's suggestion and start incorporating agile practices, a…" at bounding box center [545, 337] width 464 height 47
click at [313, 310] on input "c. Embrace the stakeholder's suggestion and start incorporating agile practices…" at bounding box center [313, 305] width 0 height 9
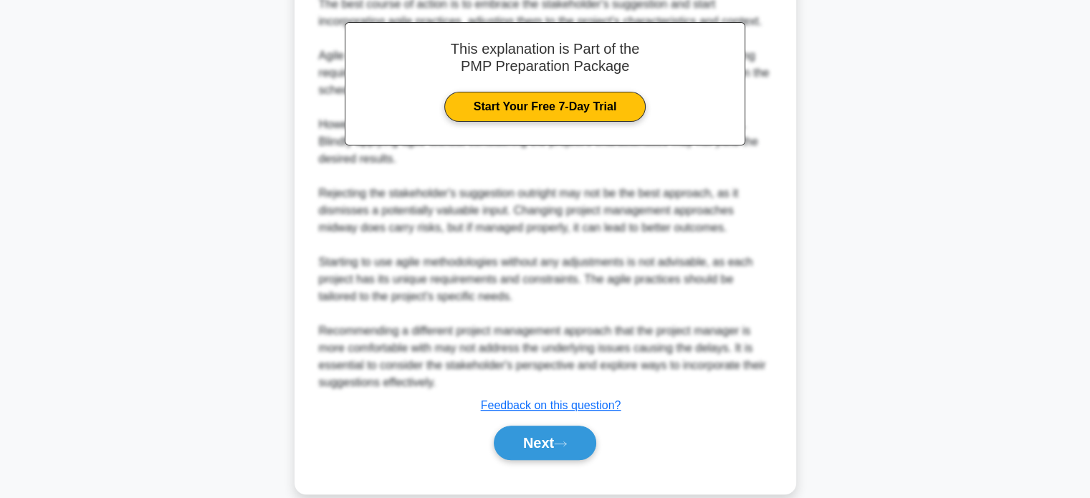
scroll to position [513, 0]
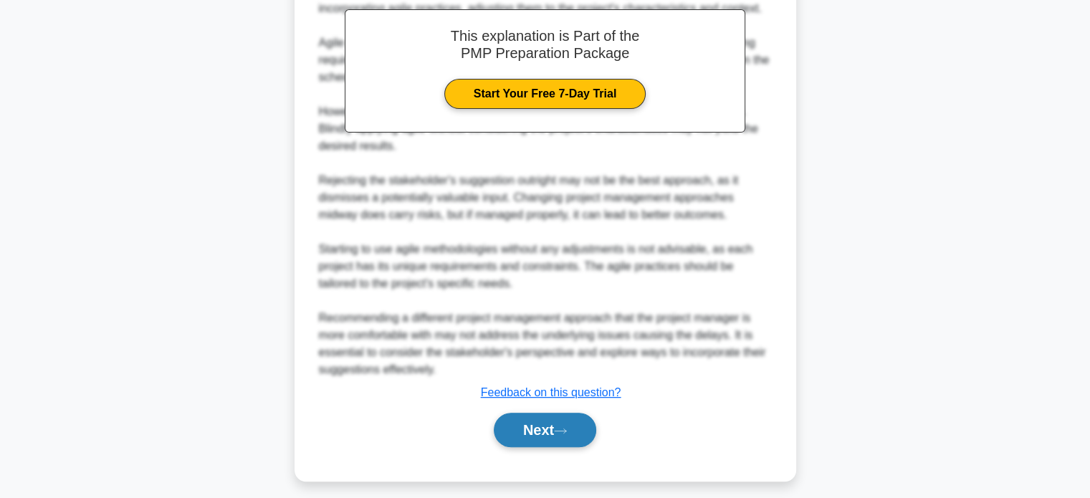
click at [515, 432] on button "Next" at bounding box center [545, 430] width 102 height 34
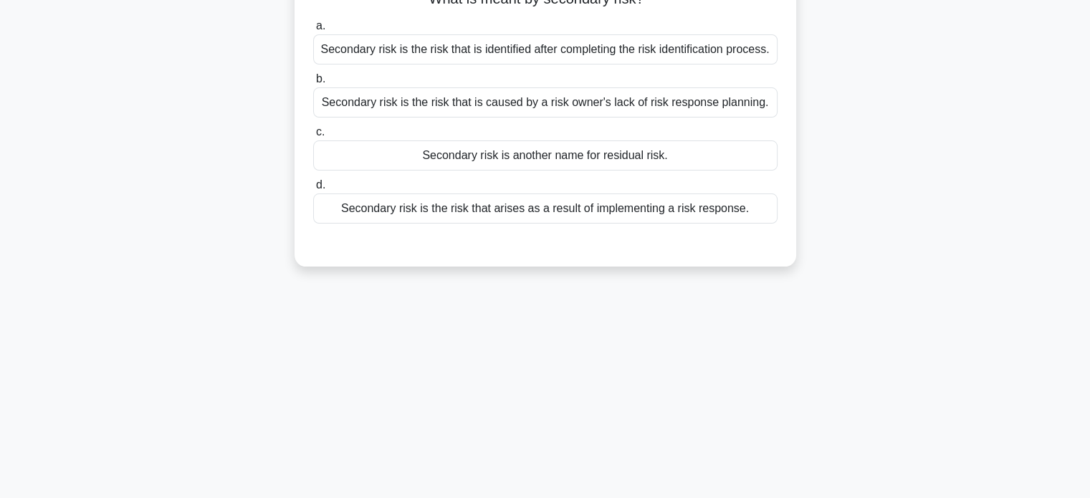
scroll to position [0, 0]
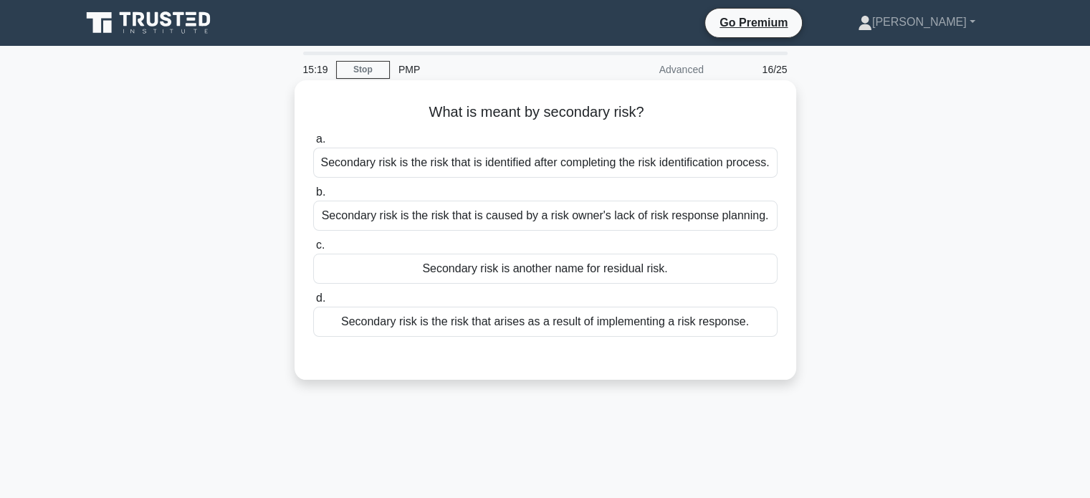
click at [567, 324] on div "Secondary risk is the risk that arises as a result of implementing a risk respo…" at bounding box center [545, 322] width 464 height 30
click at [313, 303] on input "d. Secondary risk is the risk that arises as a result of implementing a risk re…" at bounding box center [313, 298] width 0 height 9
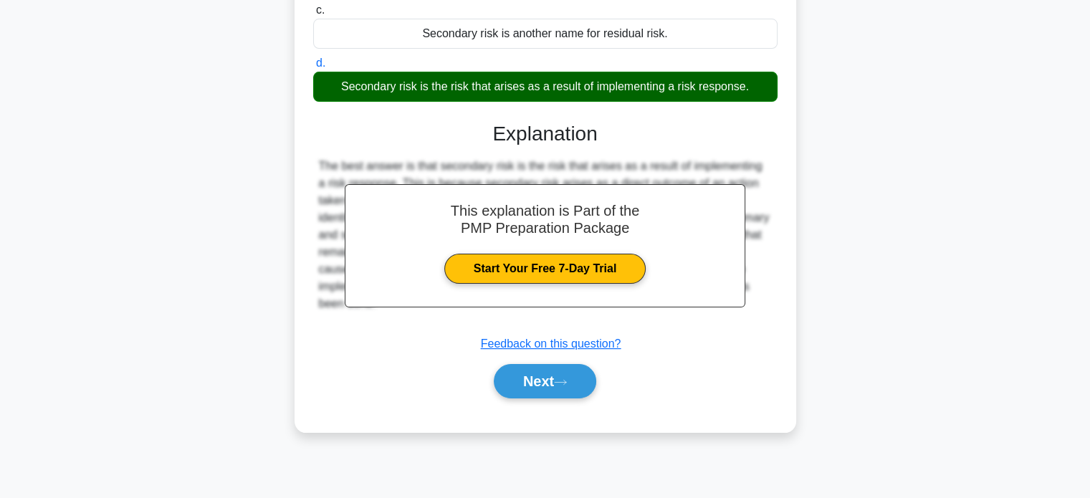
scroll to position [244, 0]
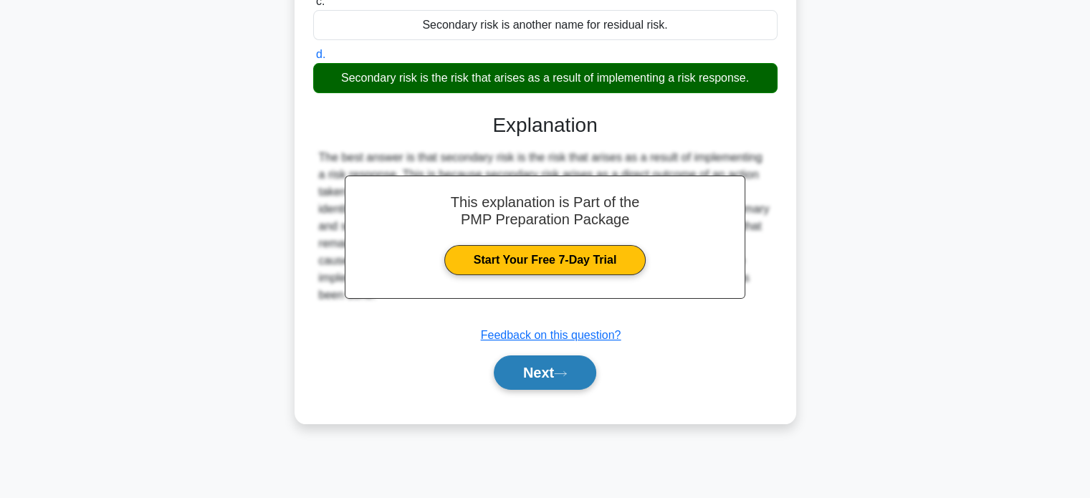
click at [509, 374] on button "Next" at bounding box center [545, 372] width 102 height 34
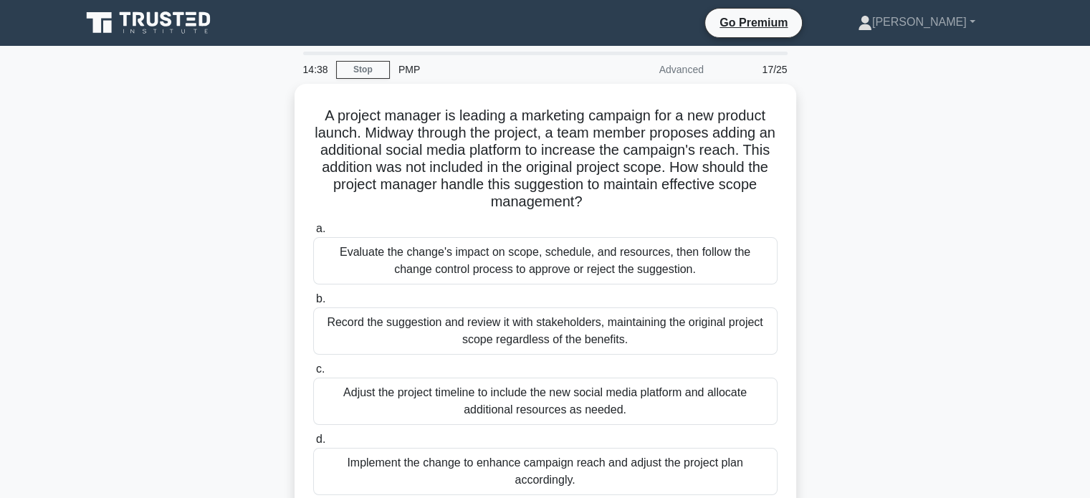
scroll to position [27, 0]
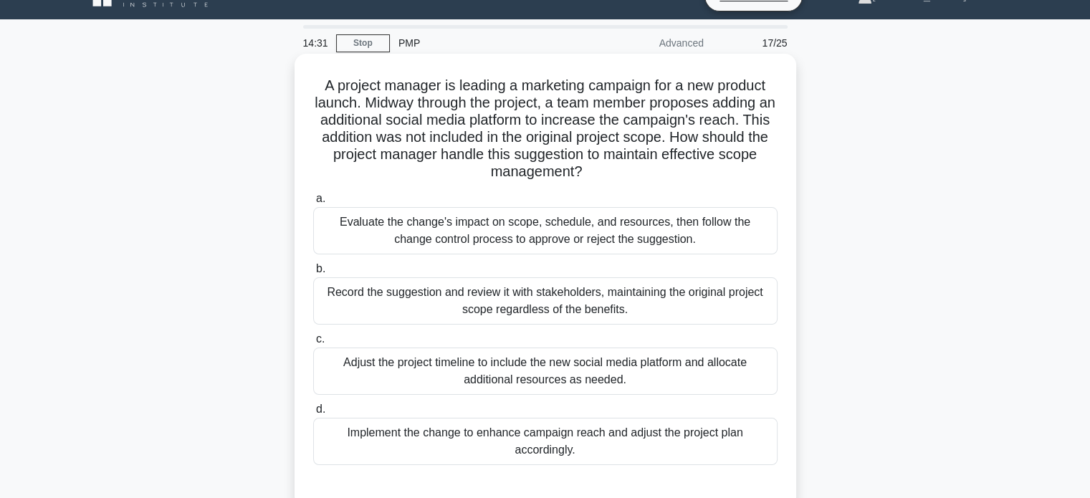
click at [593, 225] on div "Evaluate the change's impact on scope, schedule, and resources, then follow the…" at bounding box center [545, 230] width 464 height 47
click at [313, 203] on input "a. Evaluate the change's impact on scope, schedule, and resources, then follow …" at bounding box center [313, 198] width 0 height 9
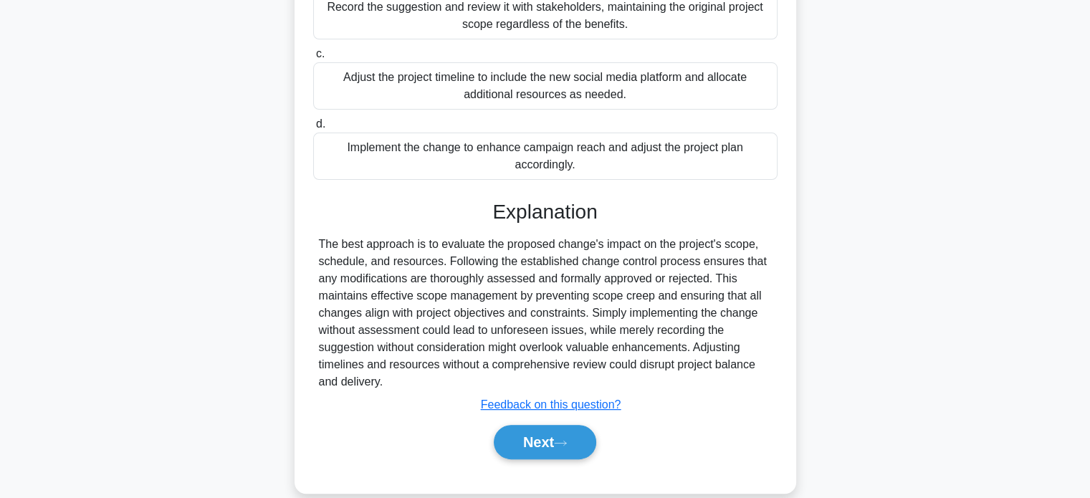
scroll to position [332, 0]
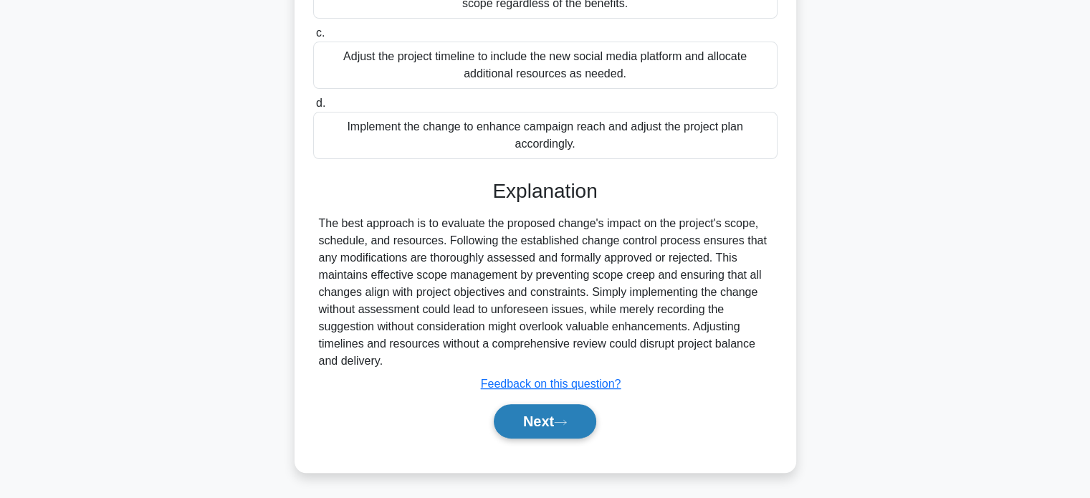
click at [525, 412] on button "Next" at bounding box center [545, 421] width 102 height 34
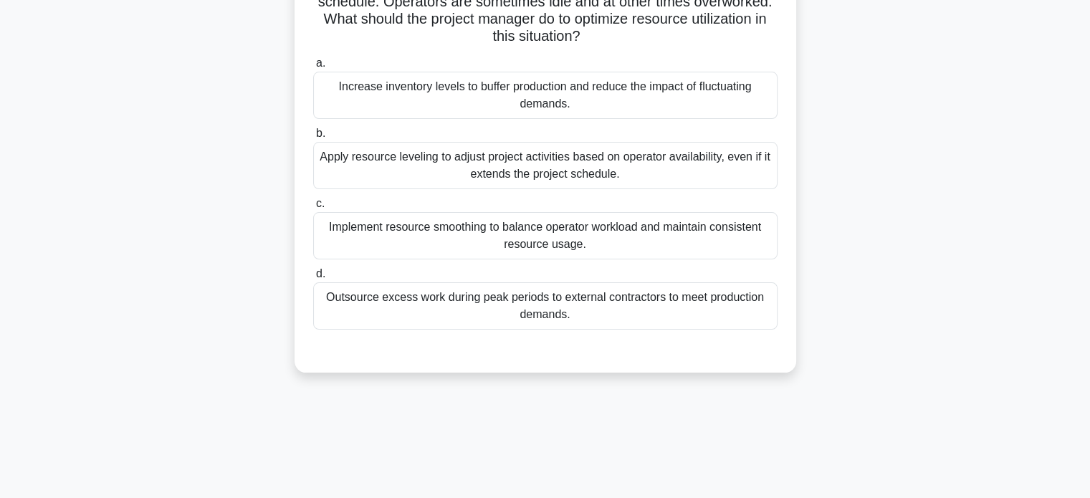
scroll to position [33, 0]
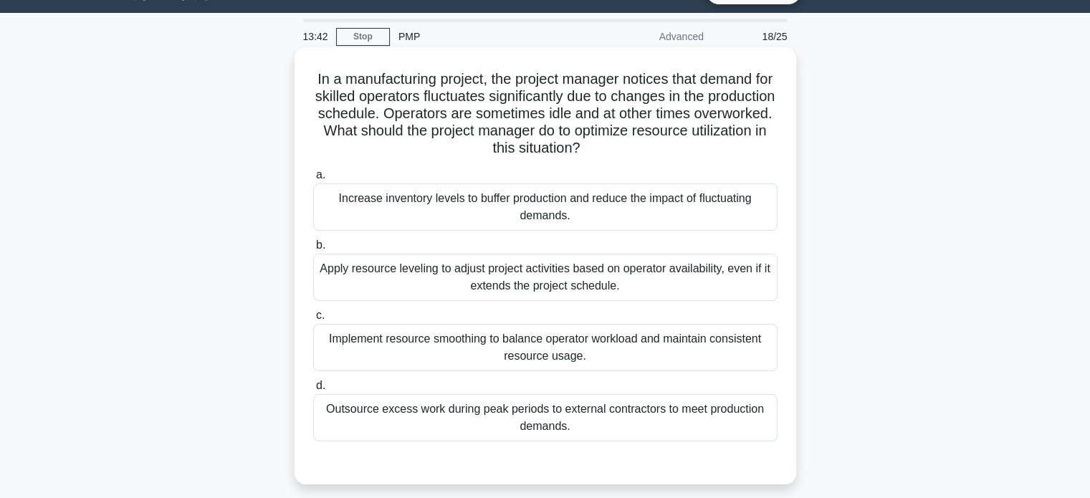
click at [450, 345] on div "Implement resource smoothing to balance operator workload and maintain consiste…" at bounding box center [545, 347] width 464 height 47
click at [313, 320] on input "c. Implement resource smoothing to balance operator workload and maintain consi…" at bounding box center [313, 315] width 0 height 9
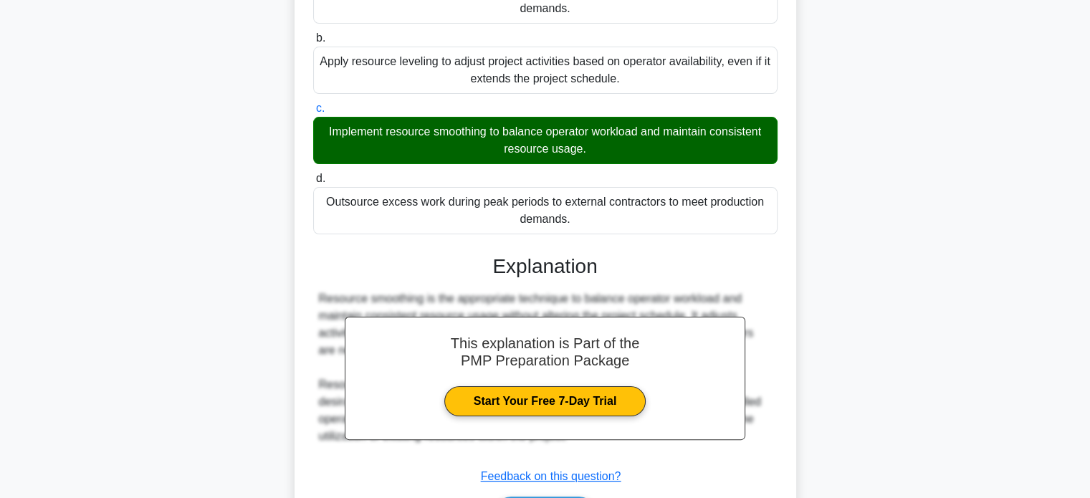
scroll to position [332, 0]
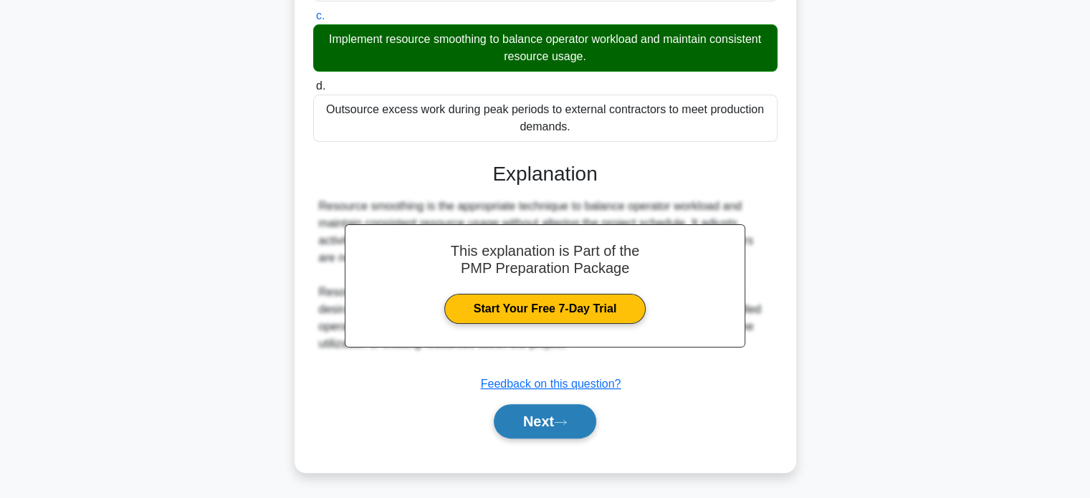
click at [525, 421] on button "Next" at bounding box center [545, 421] width 102 height 34
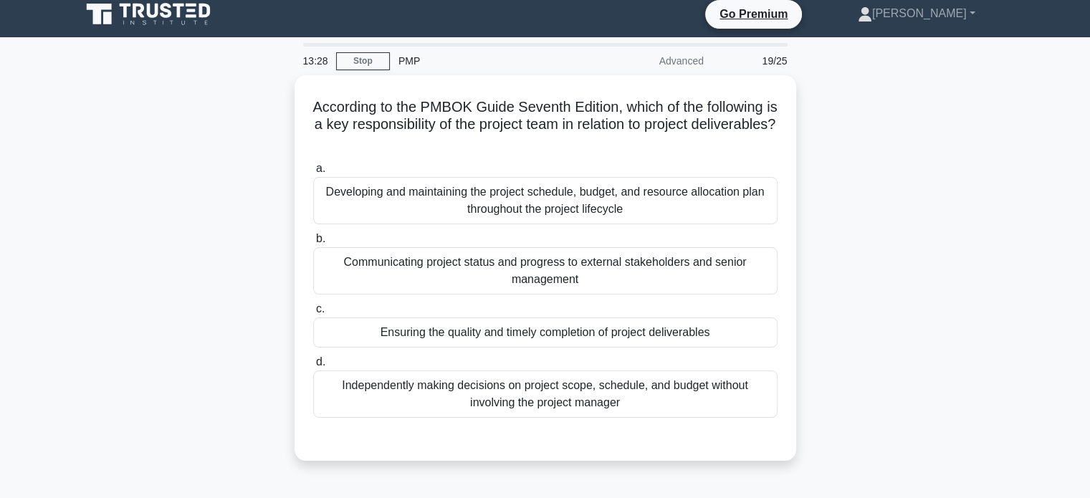
scroll to position [8, 0]
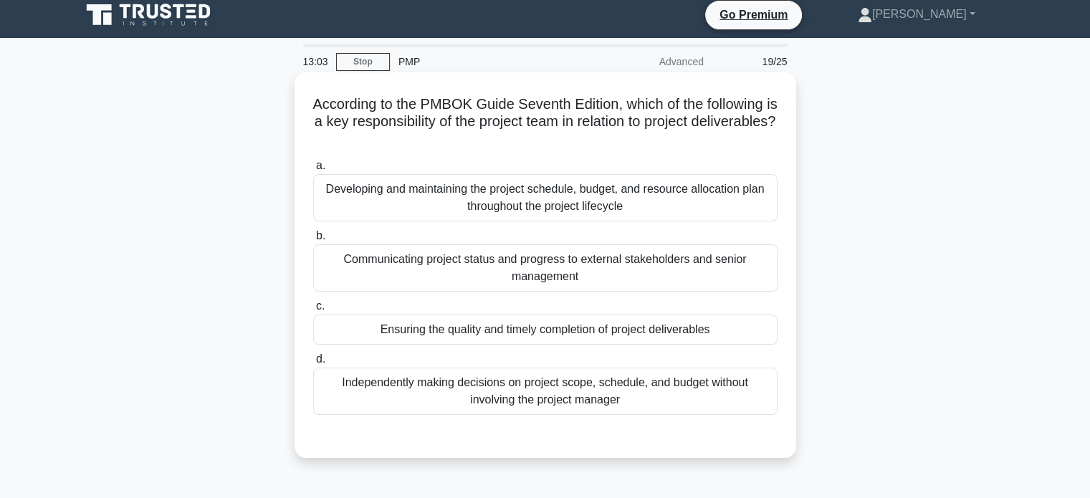
click at [517, 197] on div "Developing and maintaining the project schedule, budget, and resource allocatio…" at bounding box center [545, 197] width 464 height 47
click at [313, 171] on input "a. Developing and maintaining the project schedule, budget, and resource alloca…" at bounding box center [313, 165] width 0 height 9
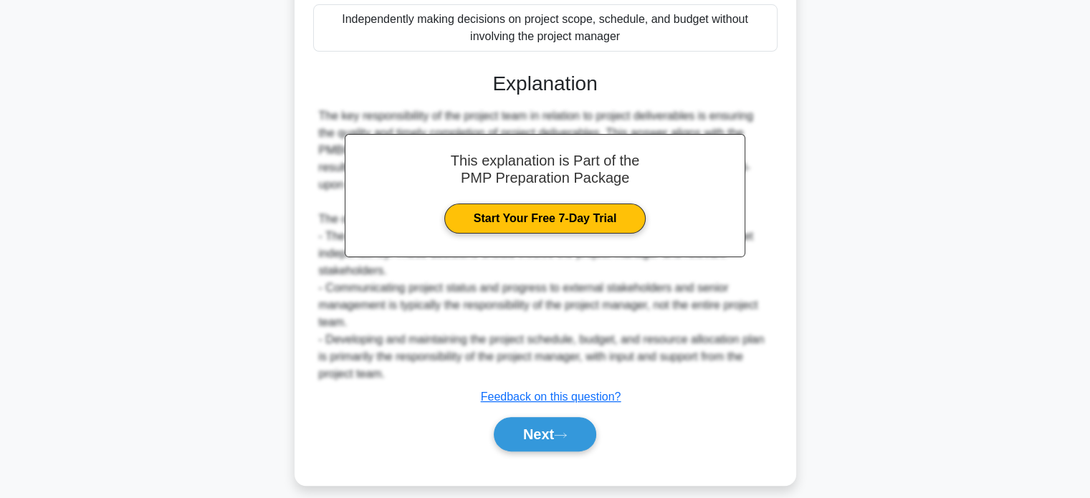
scroll to position [385, 0]
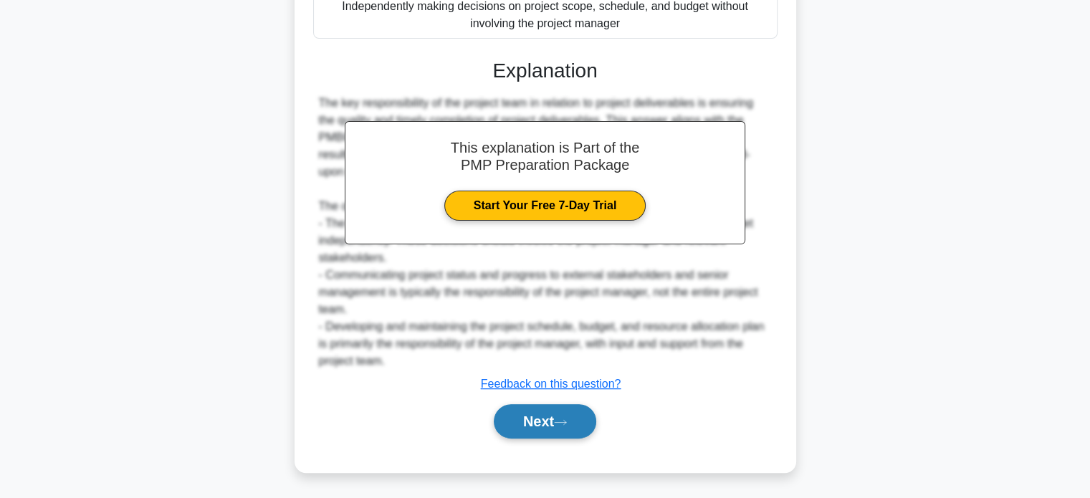
click at [555, 419] on button "Next" at bounding box center [545, 421] width 102 height 34
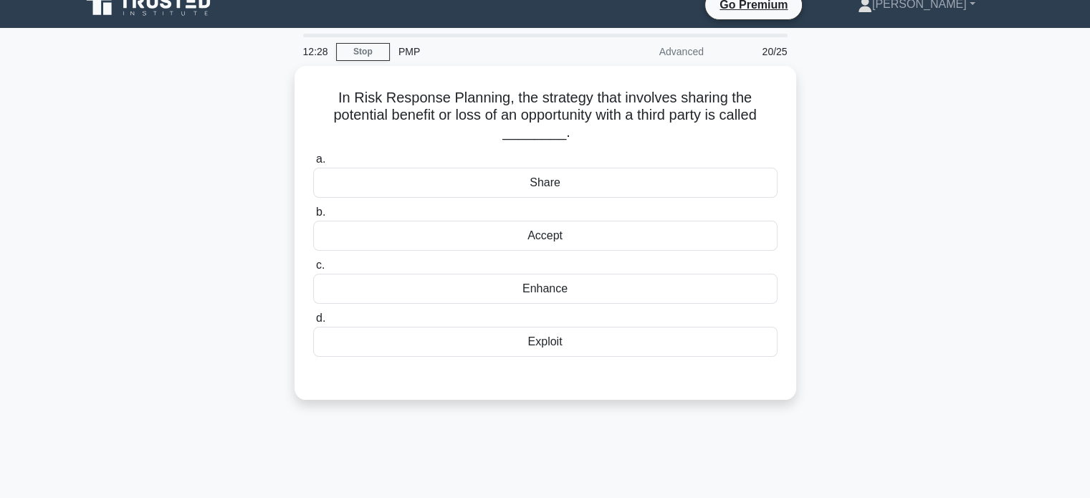
scroll to position [0, 0]
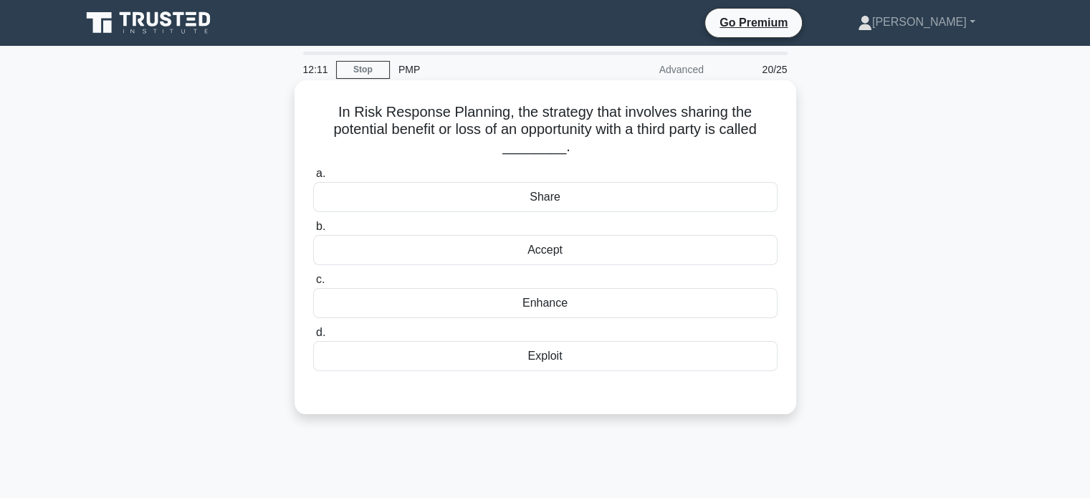
click at [539, 309] on div "Enhance" at bounding box center [545, 303] width 464 height 30
click at [313, 284] on input "c. Enhance" at bounding box center [313, 279] width 0 height 9
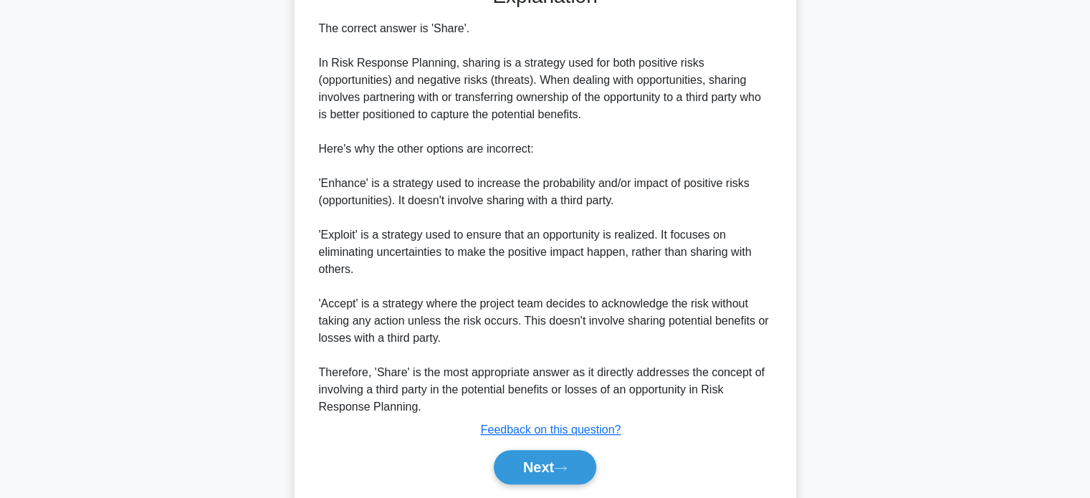
scroll to position [454, 0]
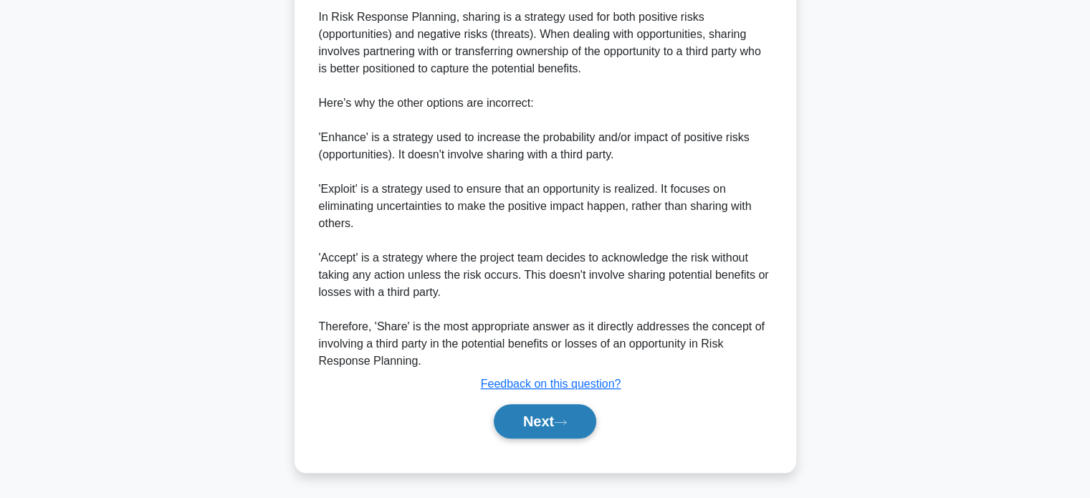
click at [529, 418] on button "Next" at bounding box center [545, 421] width 102 height 34
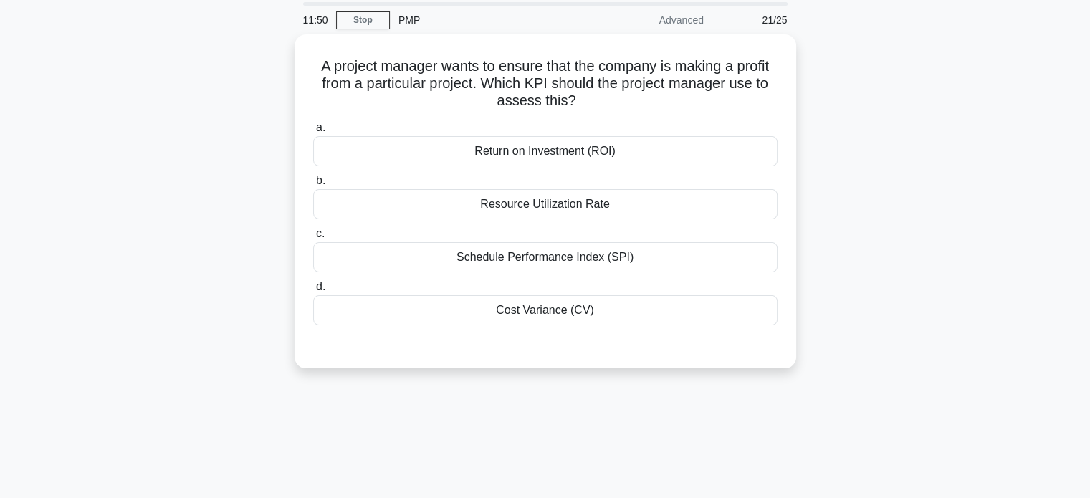
scroll to position [5, 0]
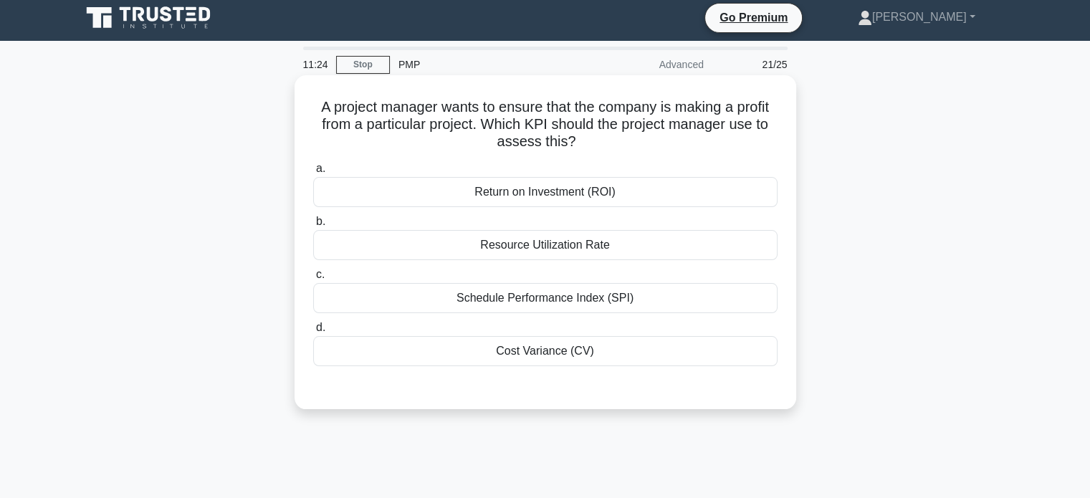
click at [531, 356] on div "Cost Variance (CV)" at bounding box center [545, 351] width 464 height 30
click at [313, 332] on input "d. Cost Variance (CV)" at bounding box center [313, 327] width 0 height 9
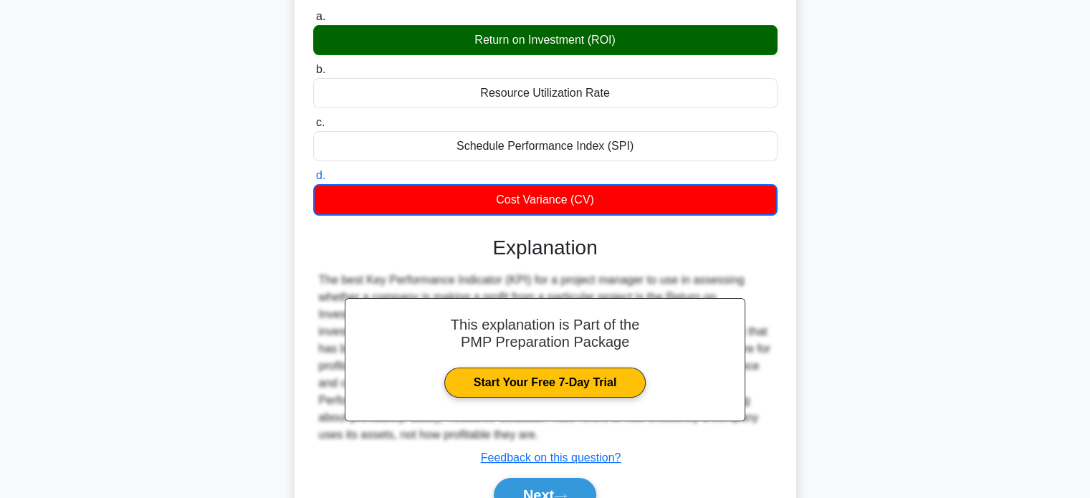
scroll to position [276, 0]
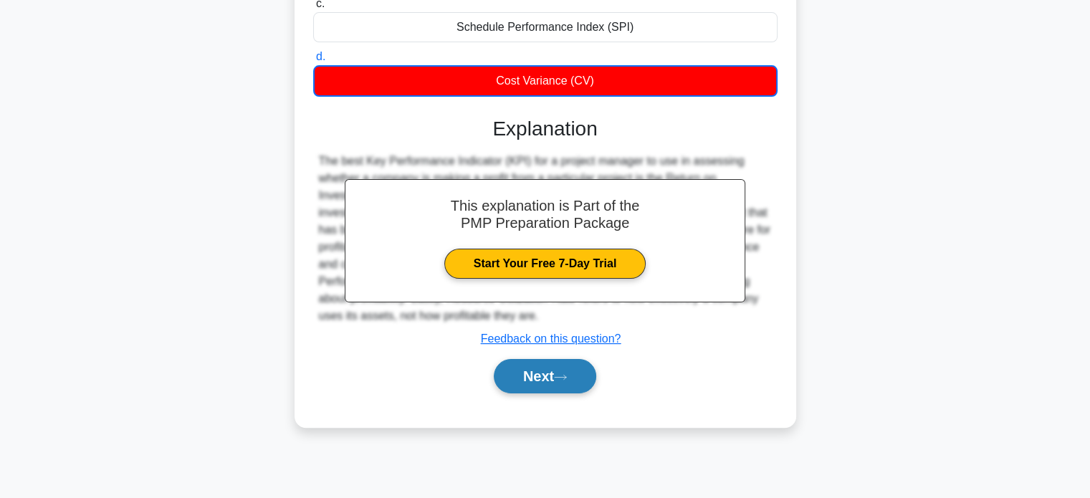
click at [535, 383] on button "Next" at bounding box center [545, 376] width 102 height 34
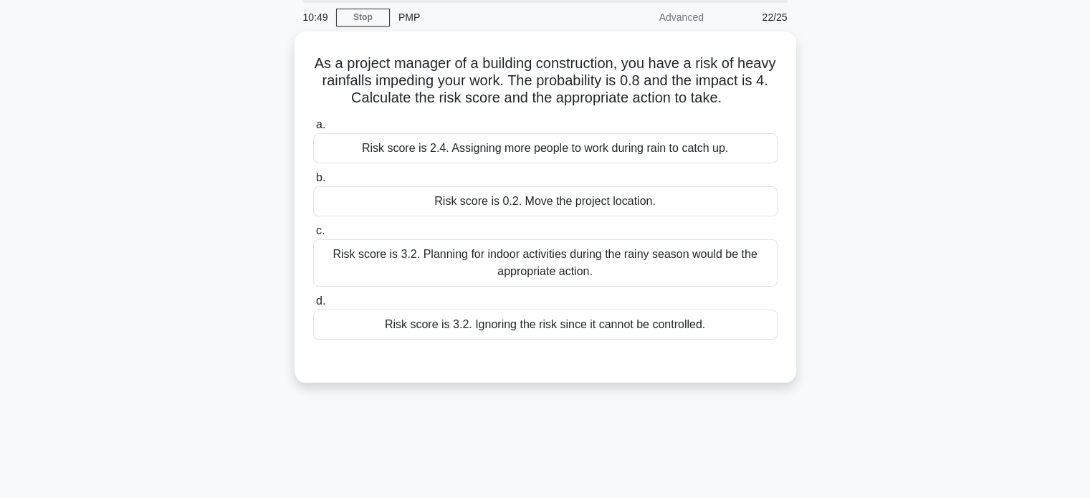
scroll to position [39, 0]
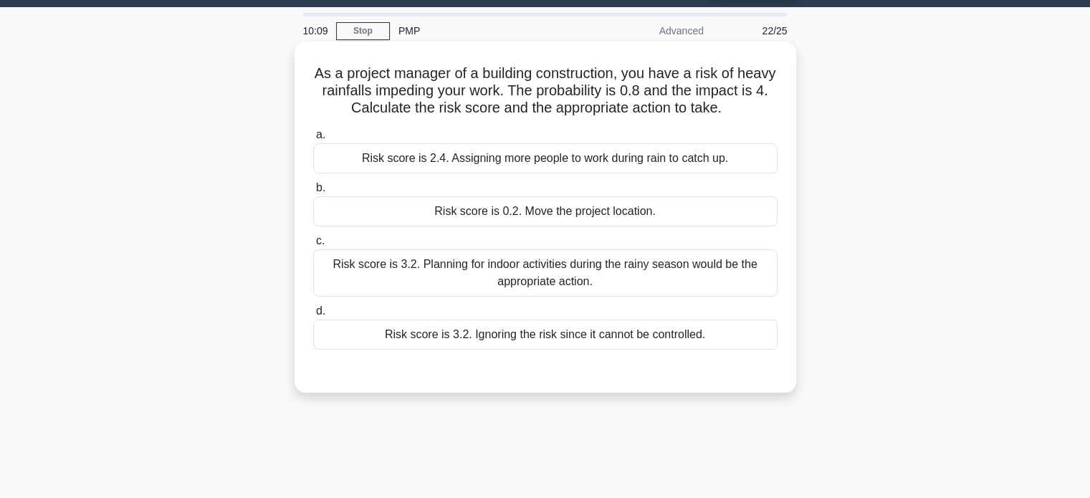
click at [472, 280] on div "Risk score is 3.2. Planning for indoor activities during the rainy season would…" at bounding box center [545, 272] width 464 height 47
click at [313, 246] on input "c. Risk score is 3.2. Planning for indoor activities during the rainy season wo…" at bounding box center [313, 240] width 0 height 9
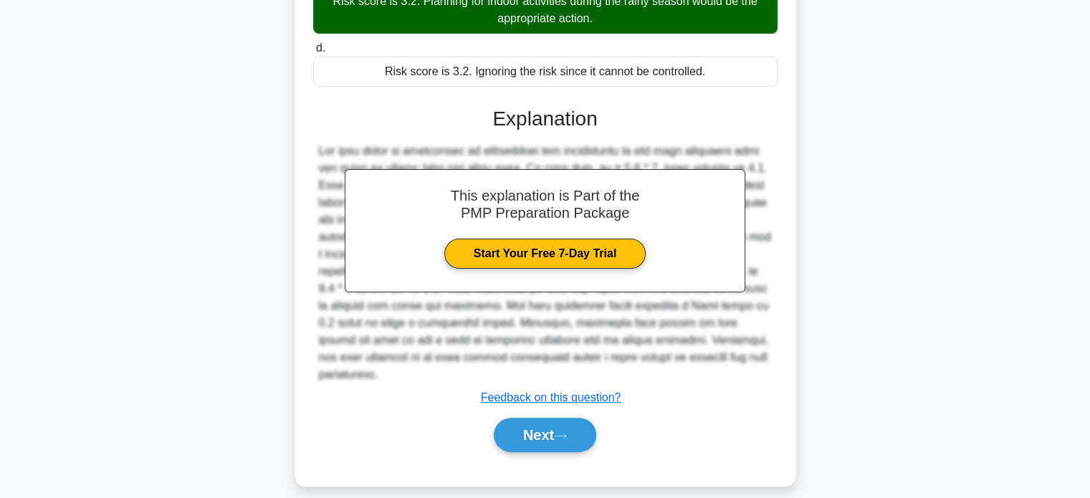
scroll to position [315, 0]
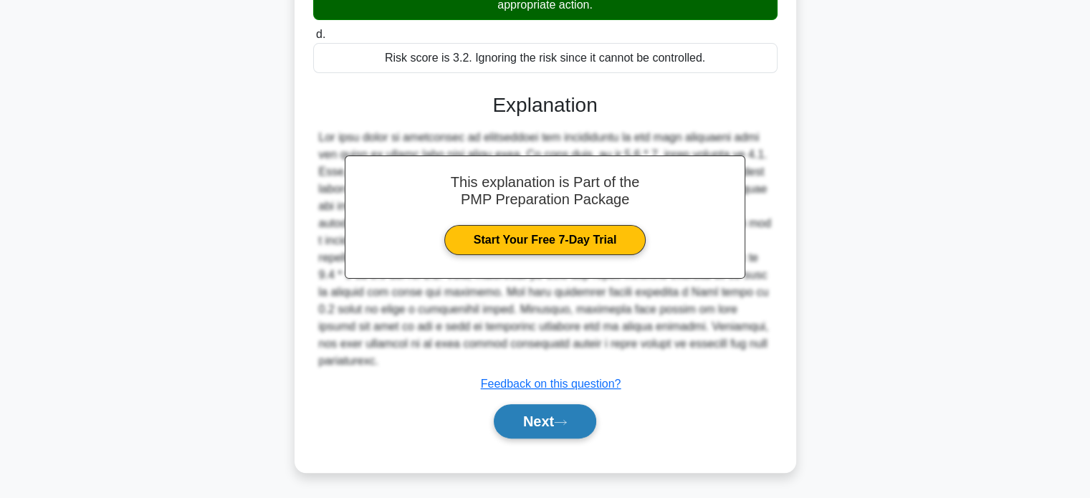
click at [517, 420] on button "Next" at bounding box center [545, 421] width 102 height 34
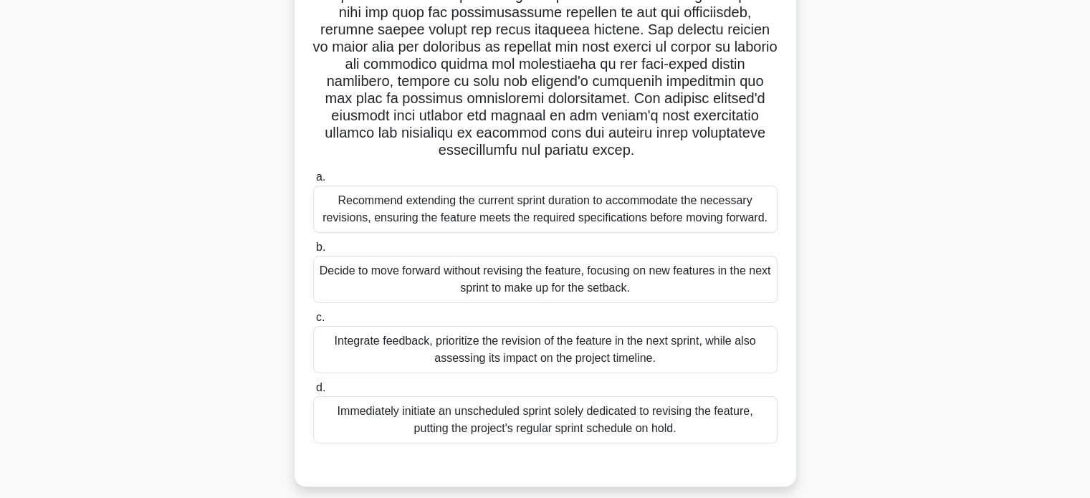
scroll to position [243, 0]
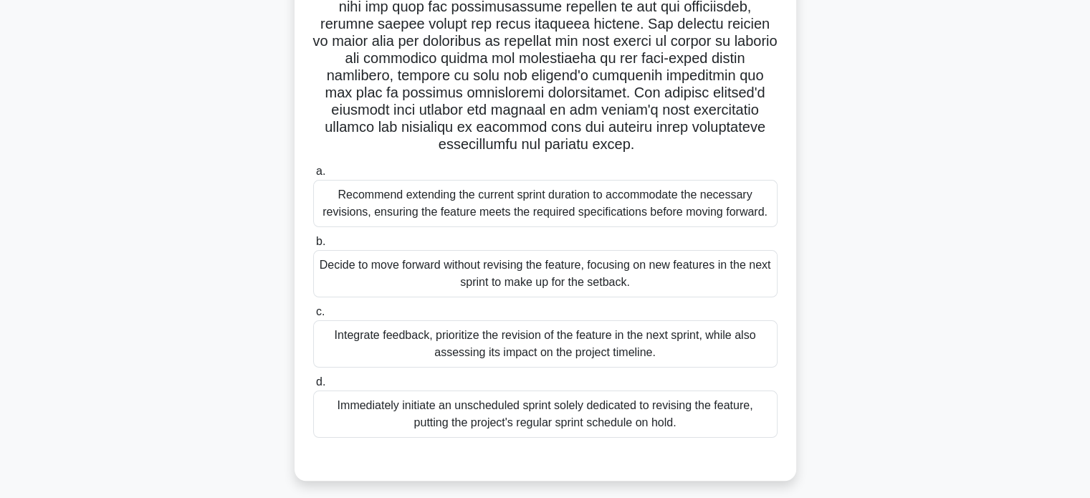
click at [493, 349] on div "Integrate feedback, prioritize the revision of the feature in the next sprint, …" at bounding box center [545, 343] width 464 height 47
click at [313, 317] on input "c. Integrate feedback, prioritize the revision of the feature in the next sprin…" at bounding box center [313, 311] width 0 height 9
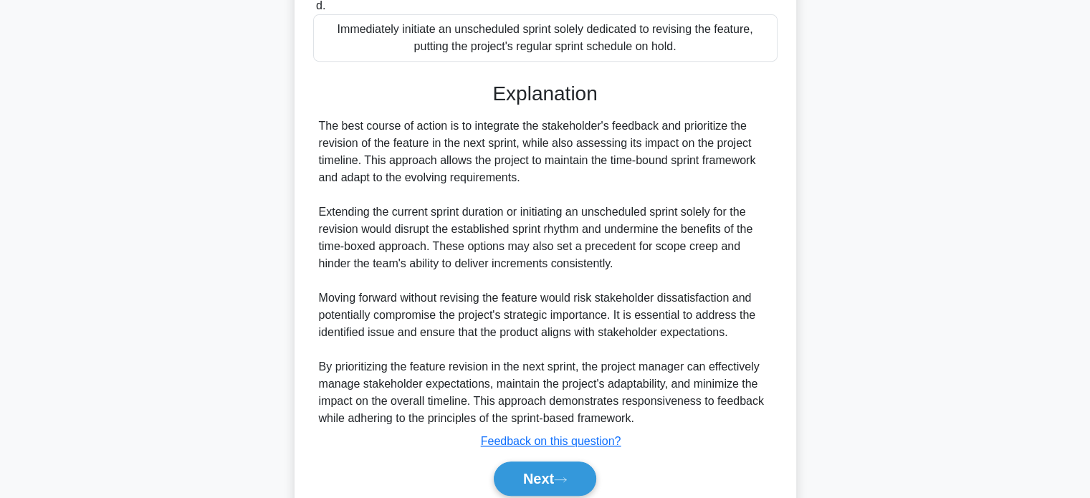
scroll to position [676, 0]
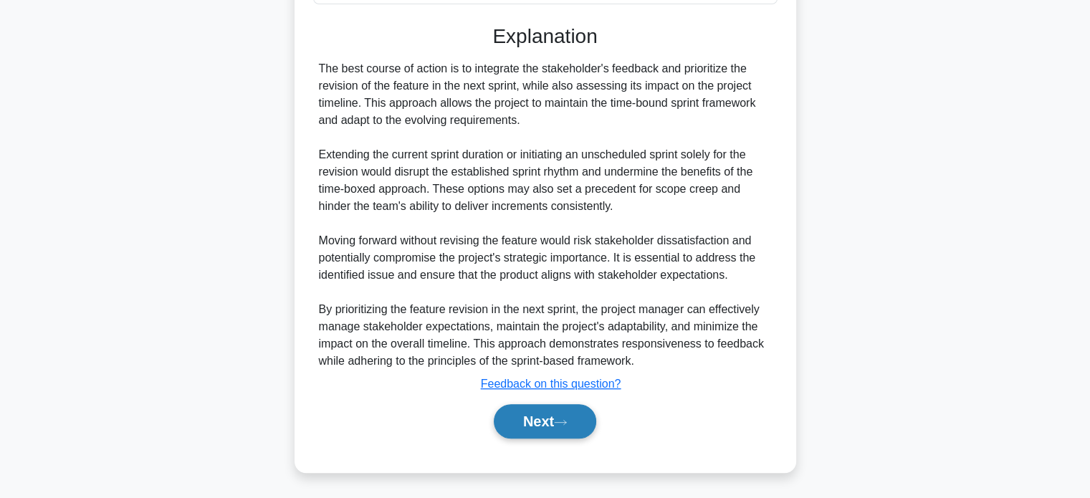
click at [527, 422] on button "Next" at bounding box center [545, 421] width 102 height 34
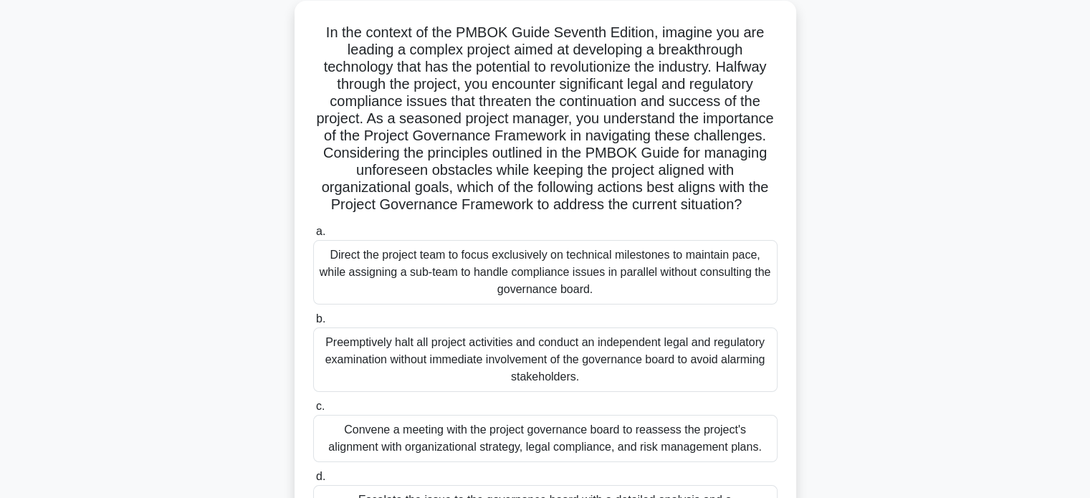
scroll to position [100, 0]
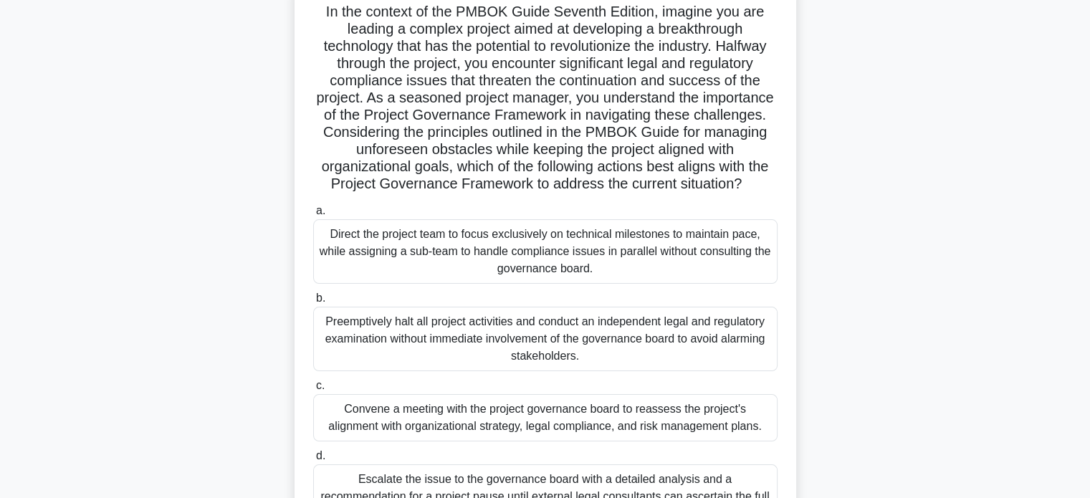
click at [547, 241] on div "Direct the project team to focus exclusively on technical milestones to maintai…" at bounding box center [545, 251] width 464 height 64
click at [313, 216] on input "a. Direct the project team to focus exclusively on technical milestones to main…" at bounding box center [313, 210] width 0 height 9
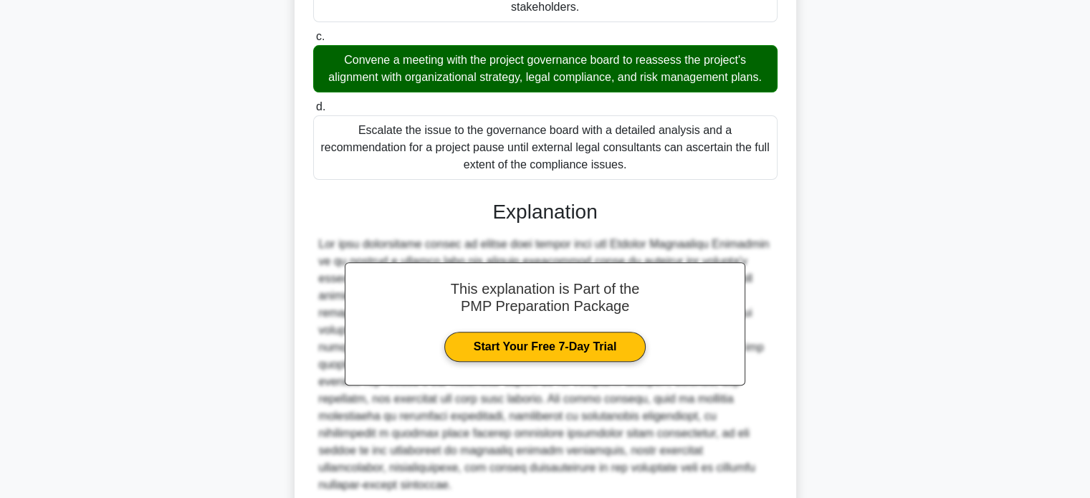
scroll to position [557, 0]
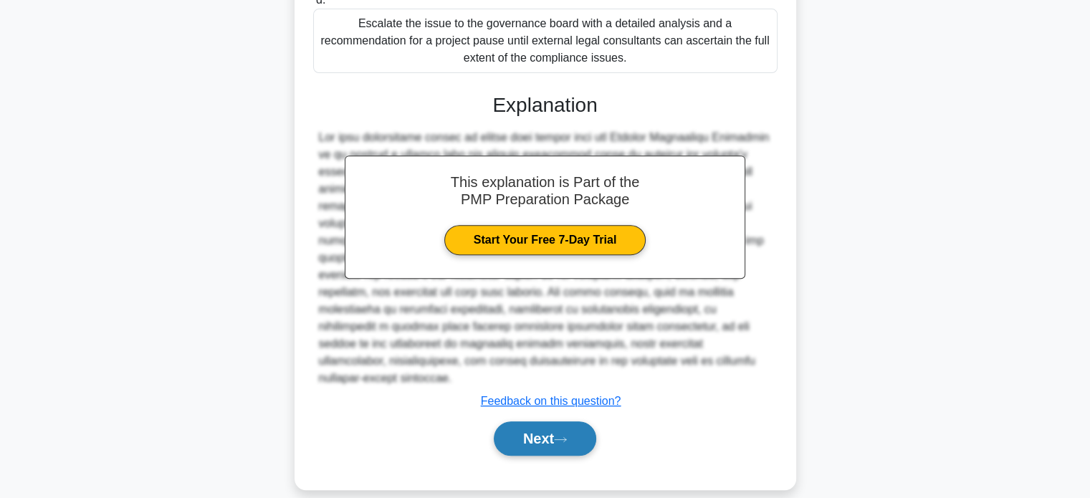
click at [540, 423] on button "Next" at bounding box center [545, 438] width 102 height 34
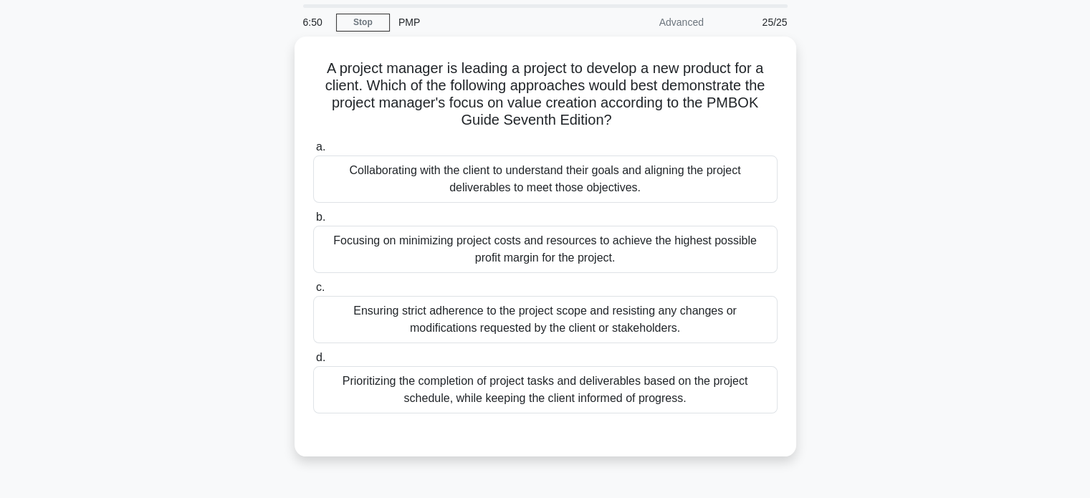
scroll to position [50, 0]
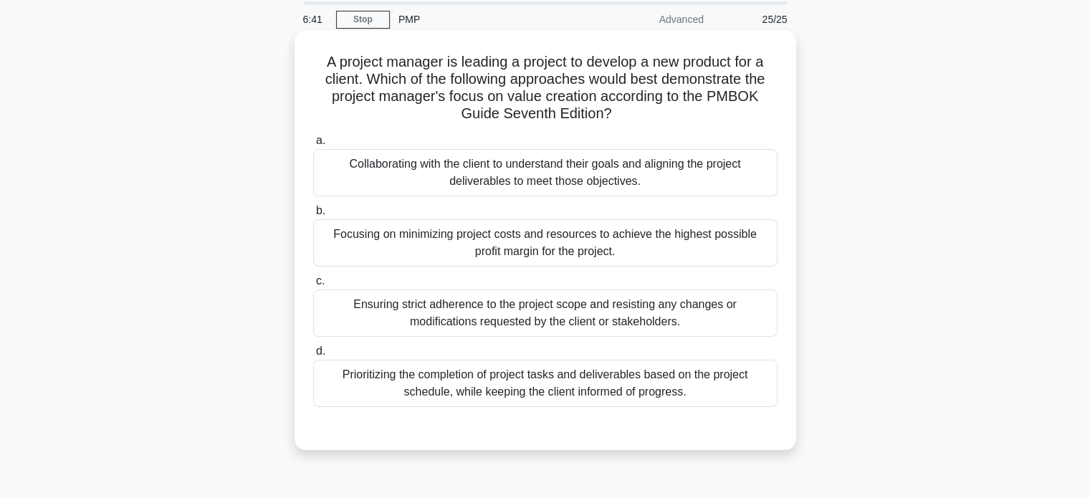
click at [561, 180] on div "Collaborating with the client to understand their goals and aligning the projec…" at bounding box center [545, 172] width 464 height 47
click at [313, 145] on input "a. Collaborating with the client to understand their goals and aligning the pro…" at bounding box center [313, 140] width 0 height 9
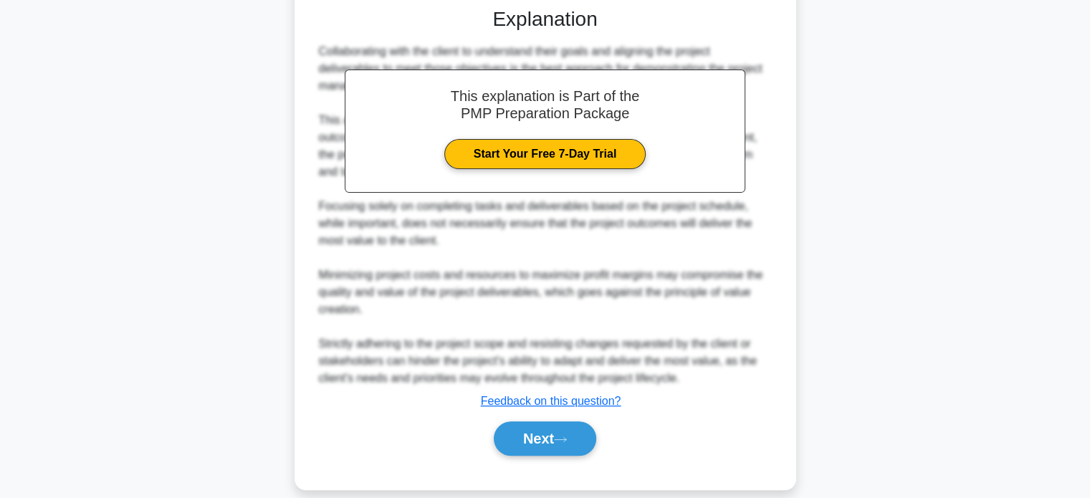
scroll to position [487, 0]
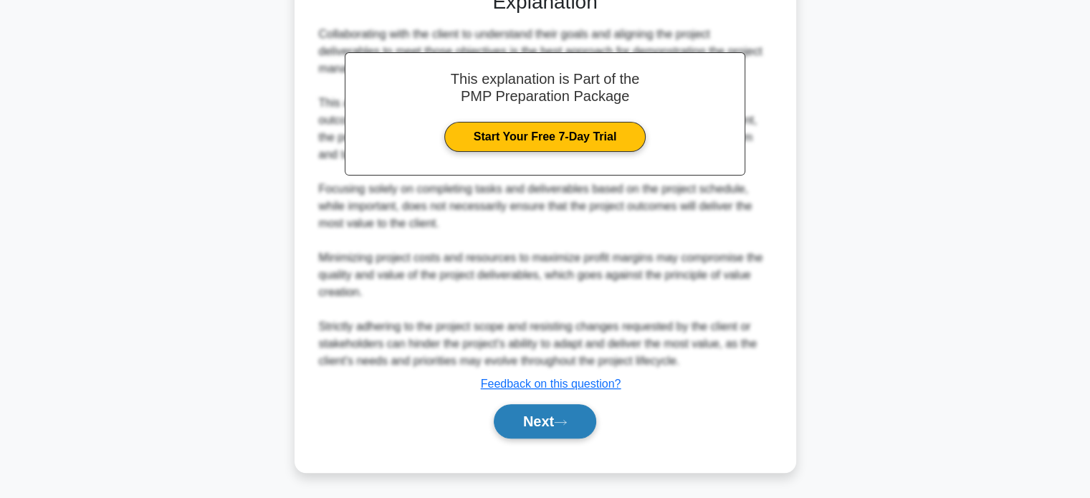
click at [535, 412] on button "Next" at bounding box center [545, 421] width 102 height 34
